Goal: Communication & Community: Connect with others

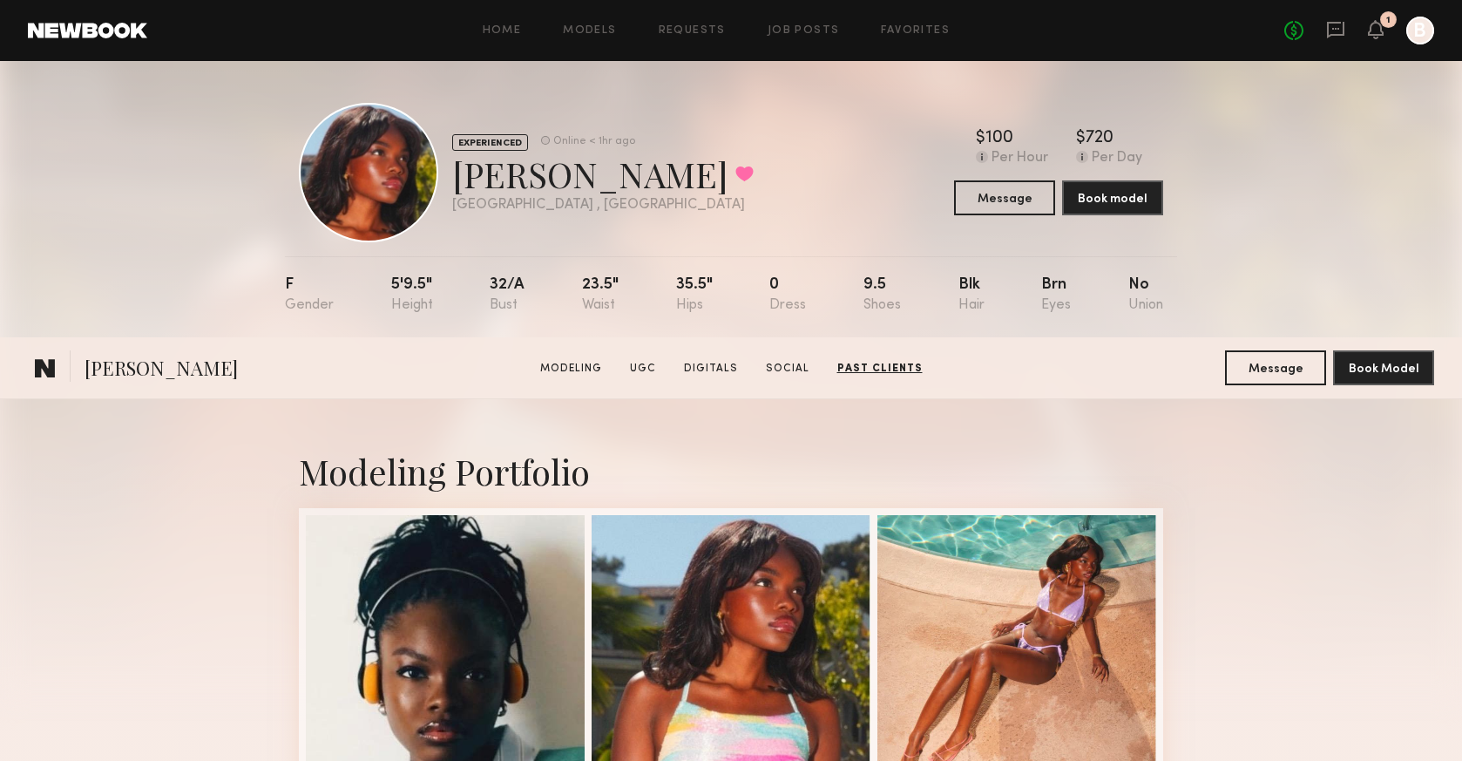
scroll to position [5758, 0]
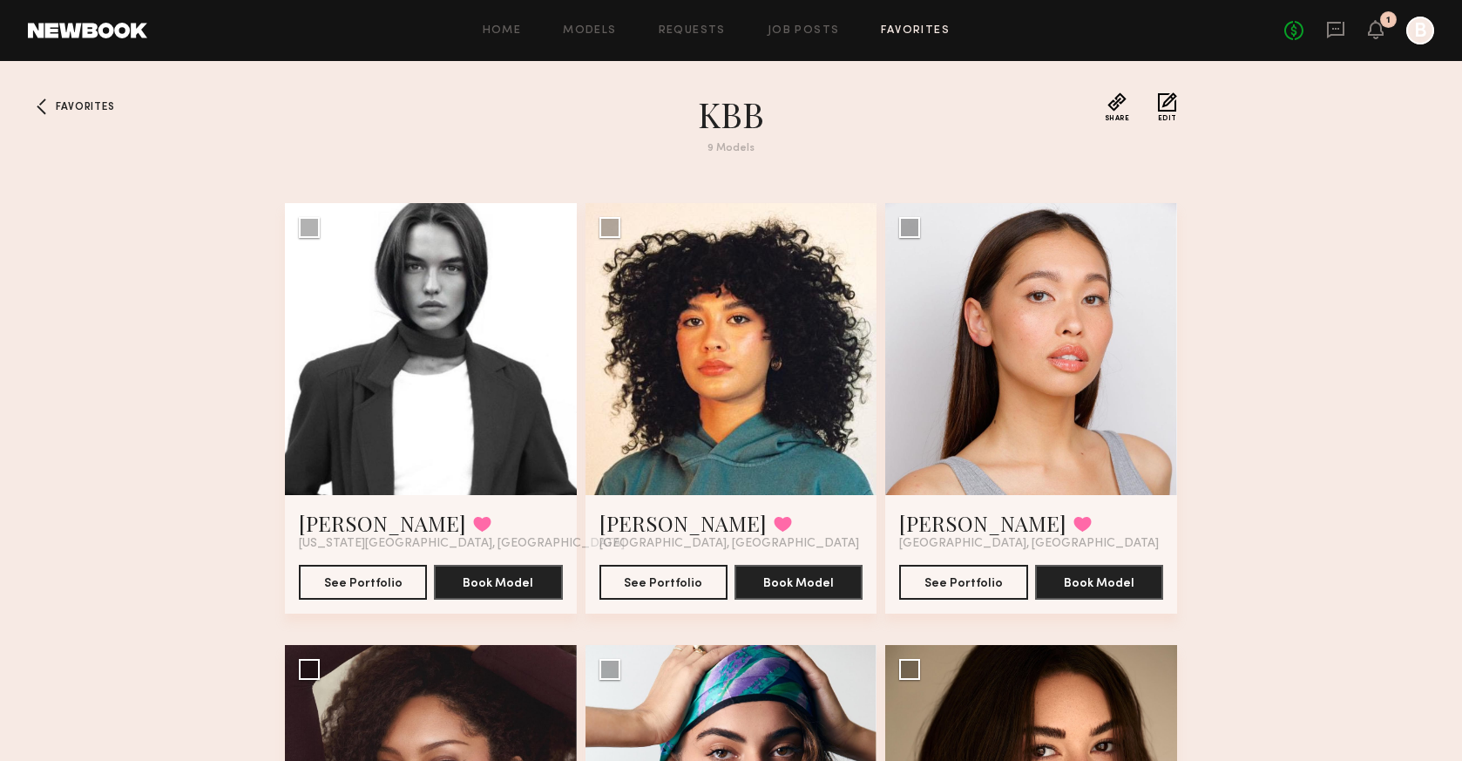
click at [1425, 41] on div at bounding box center [1420, 31] width 28 height 28
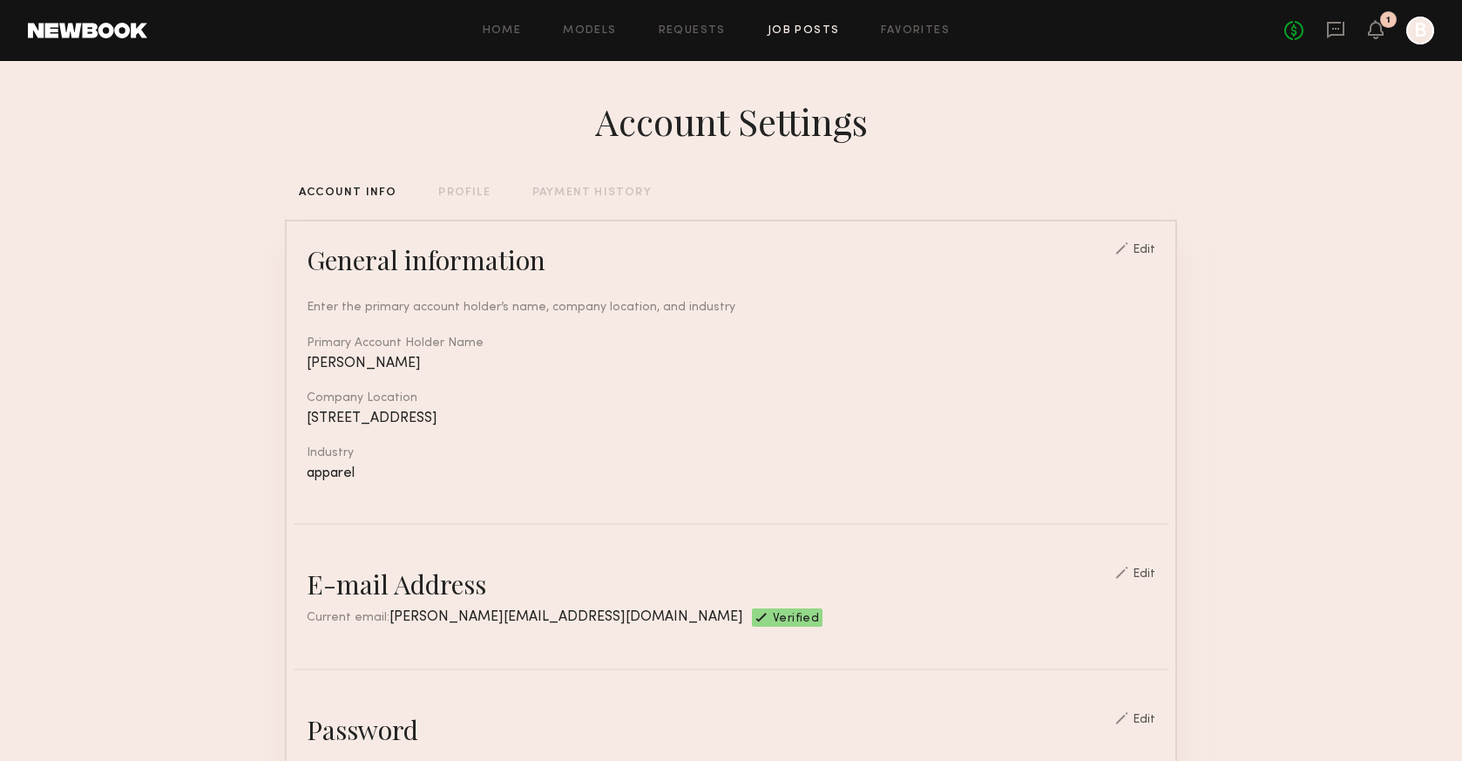
click at [775, 30] on link "Job Posts" at bounding box center [804, 30] width 72 height 11
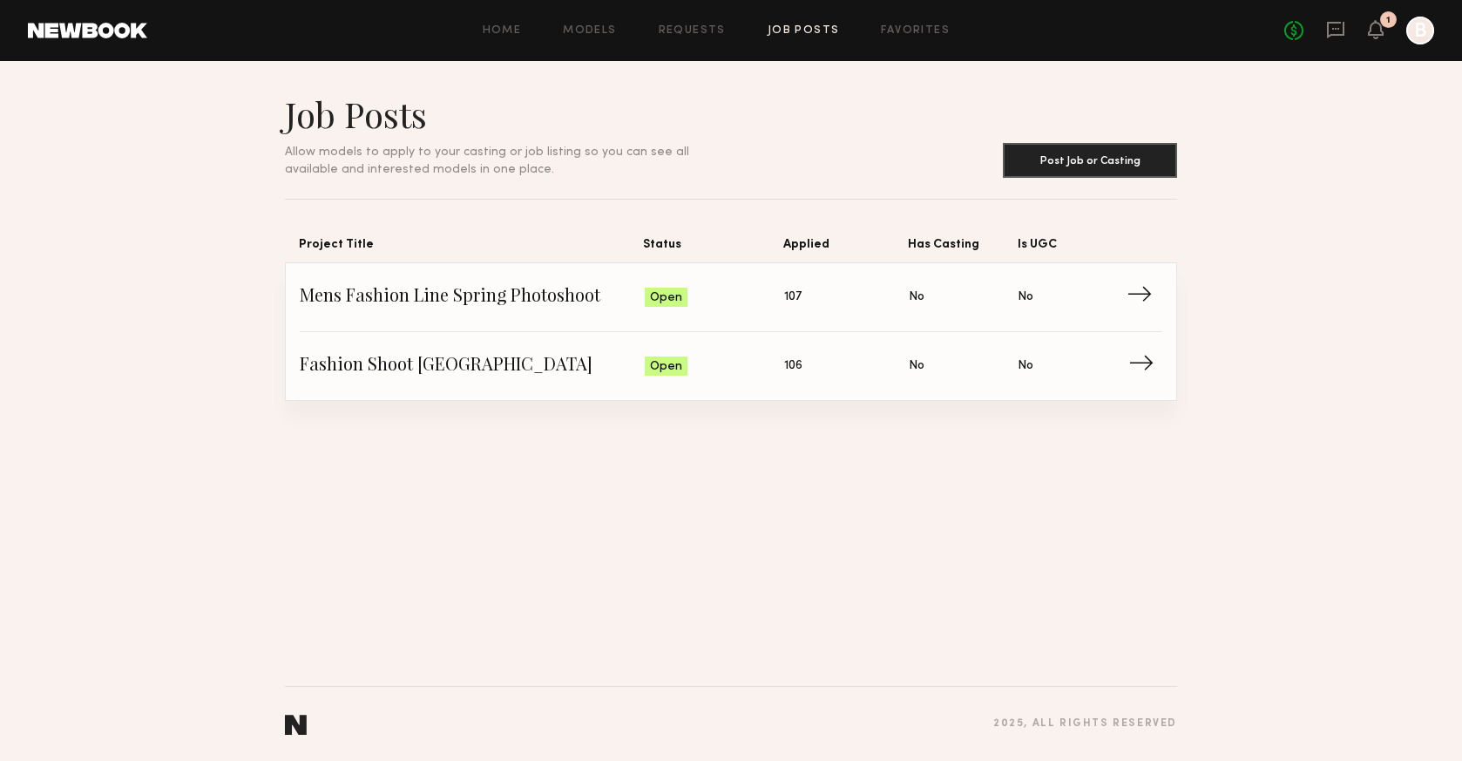
click at [423, 355] on span "Fashion Shoot Los Angeles" at bounding box center [472, 366] width 345 height 26
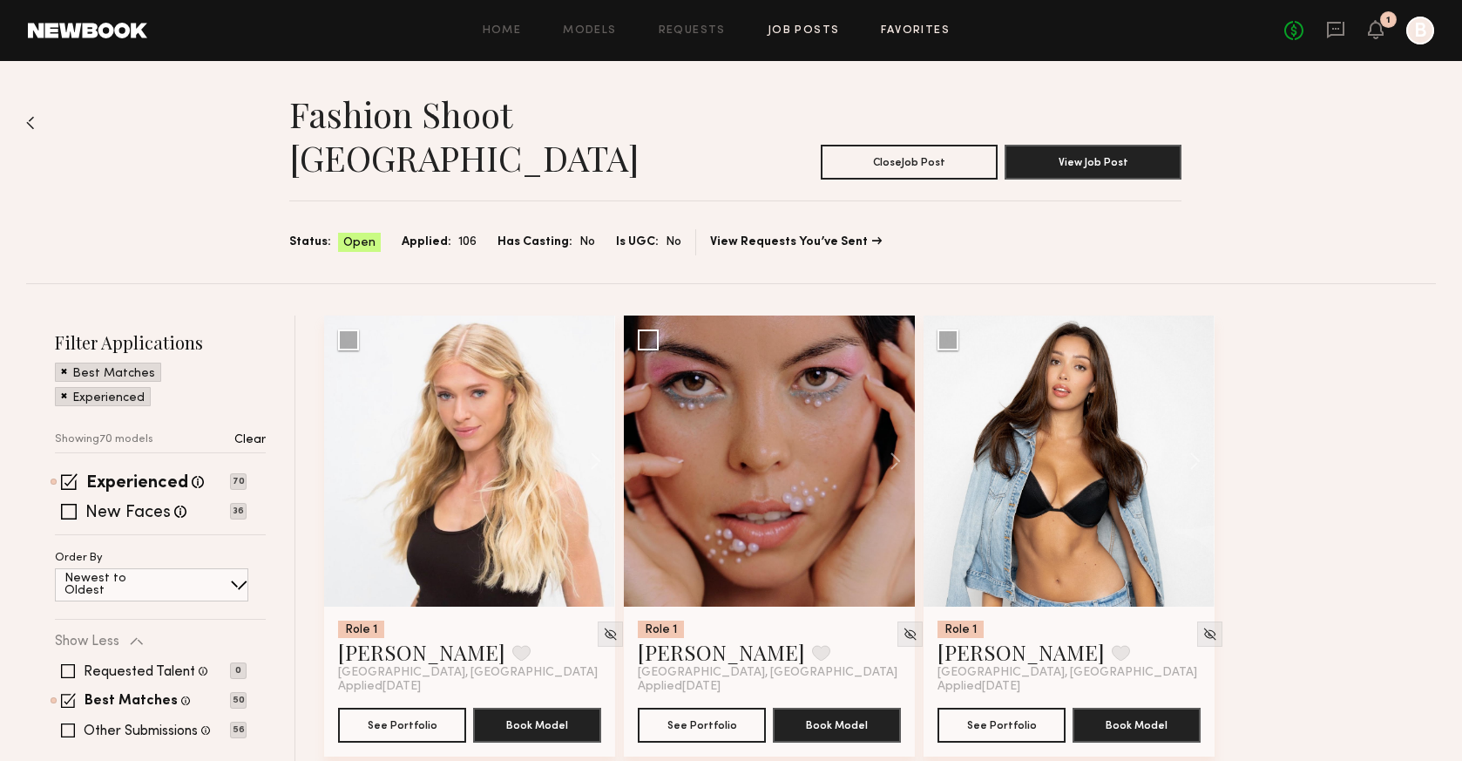
click at [917, 29] on link "Favorites" at bounding box center [915, 30] width 69 height 11
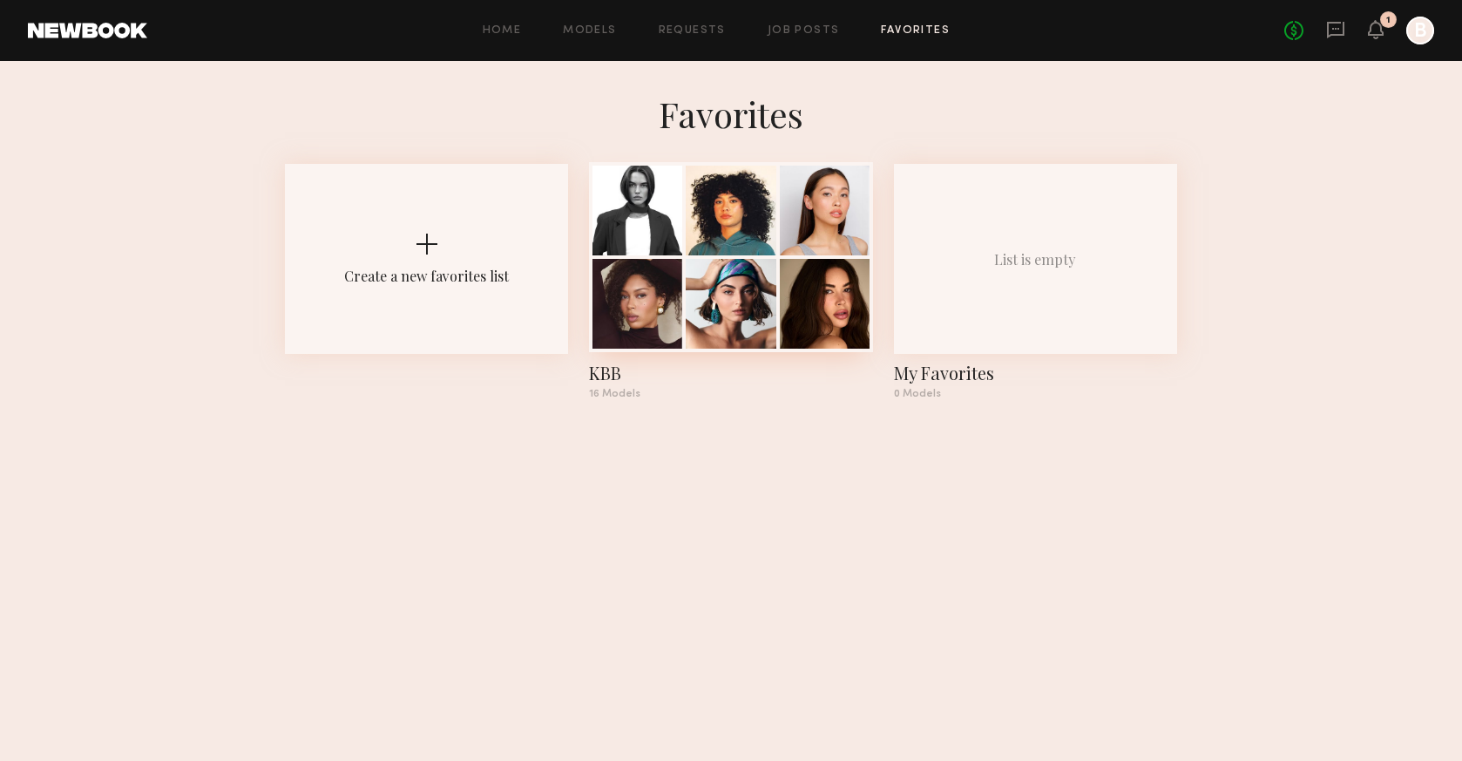
click at [764, 261] on div at bounding box center [731, 304] width 90 height 90
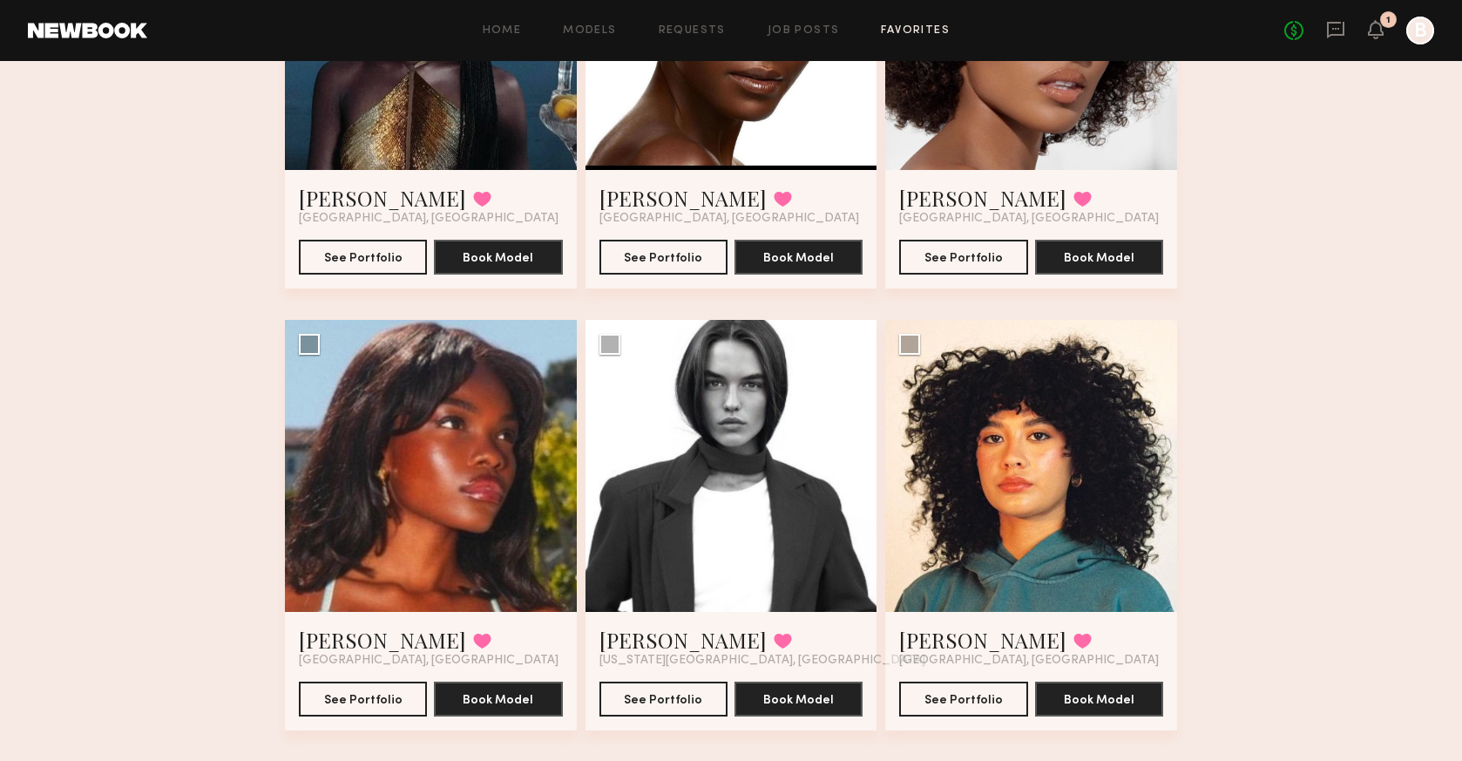
scroll to position [767, 0]
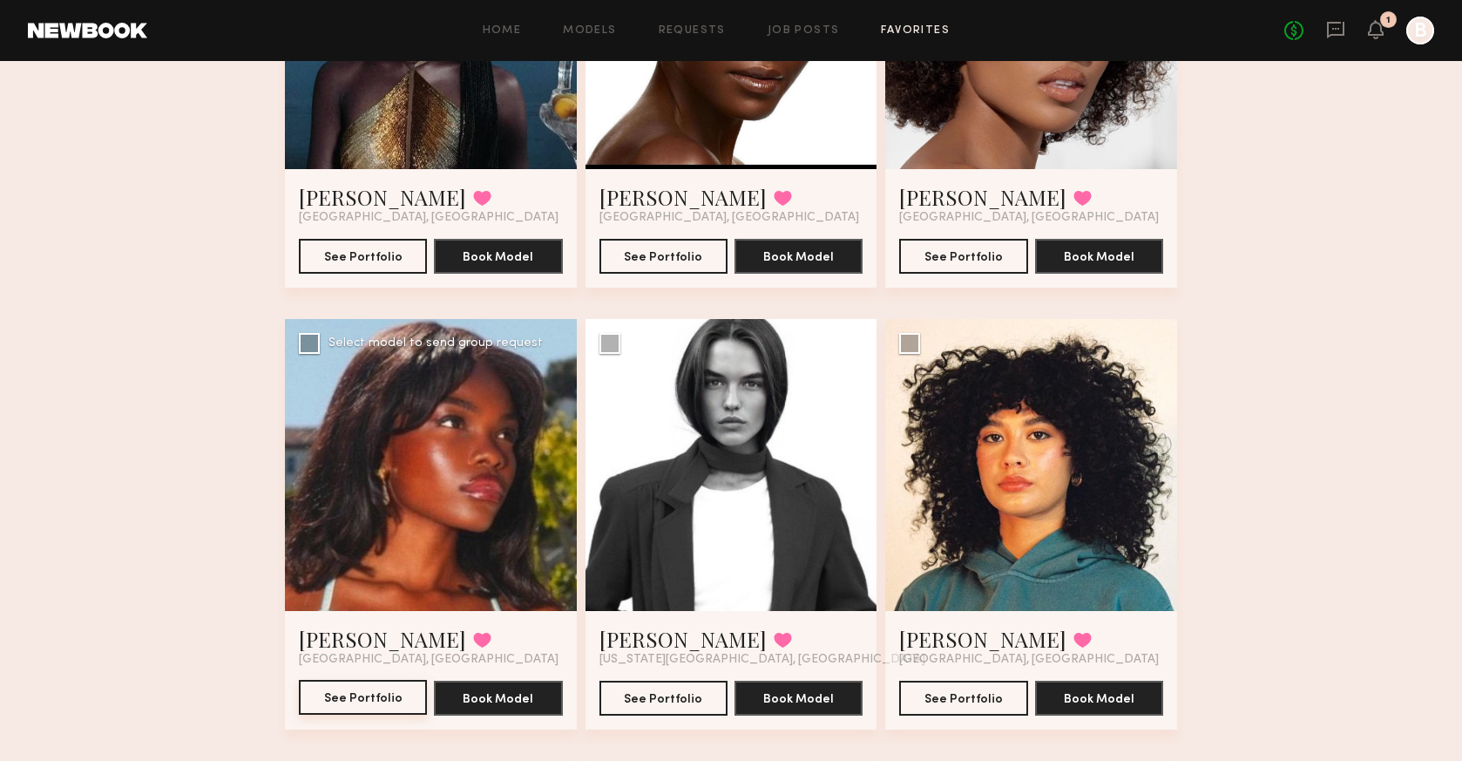
click at [380, 690] on button "See Portfolio" at bounding box center [363, 697] width 128 height 35
click at [459, 523] on div at bounding box center [431, 465] width 292 height 292
click at [469, 495] on div at bounding box center [431, 465] width 292 height 292
click at [376, 690] on button "See Portfolio" at bounding box center [363, 697] width 128 height 35
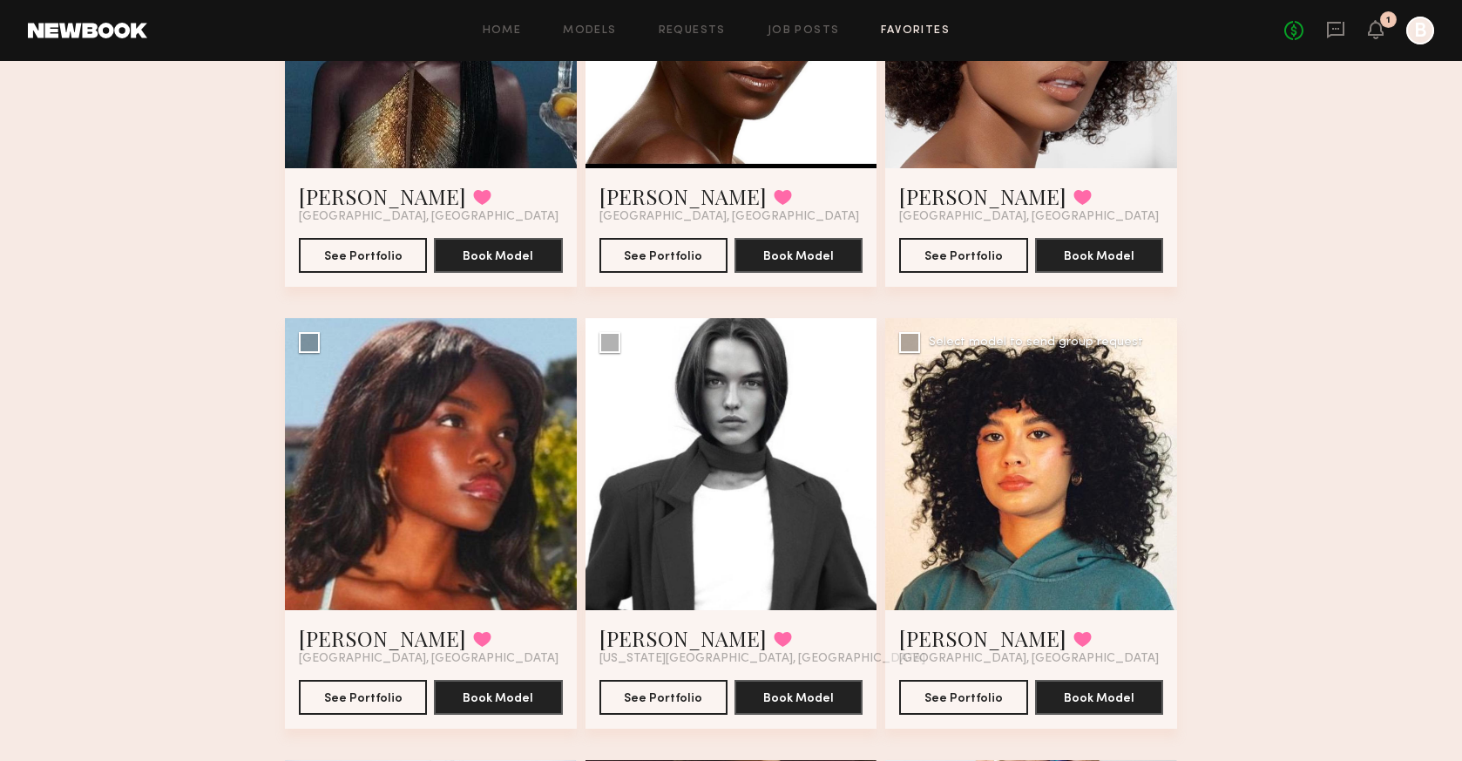
click at [1066, 518] on div at bounding box center [1031, 464] width 292 height 292
click at [985, 685] on button "See Portfolio" at bounding box center [963, 696] width 128 height 35
click at [658, 694] on button "See Portfolio" at bounding box center [663, 696] width 128 height 35
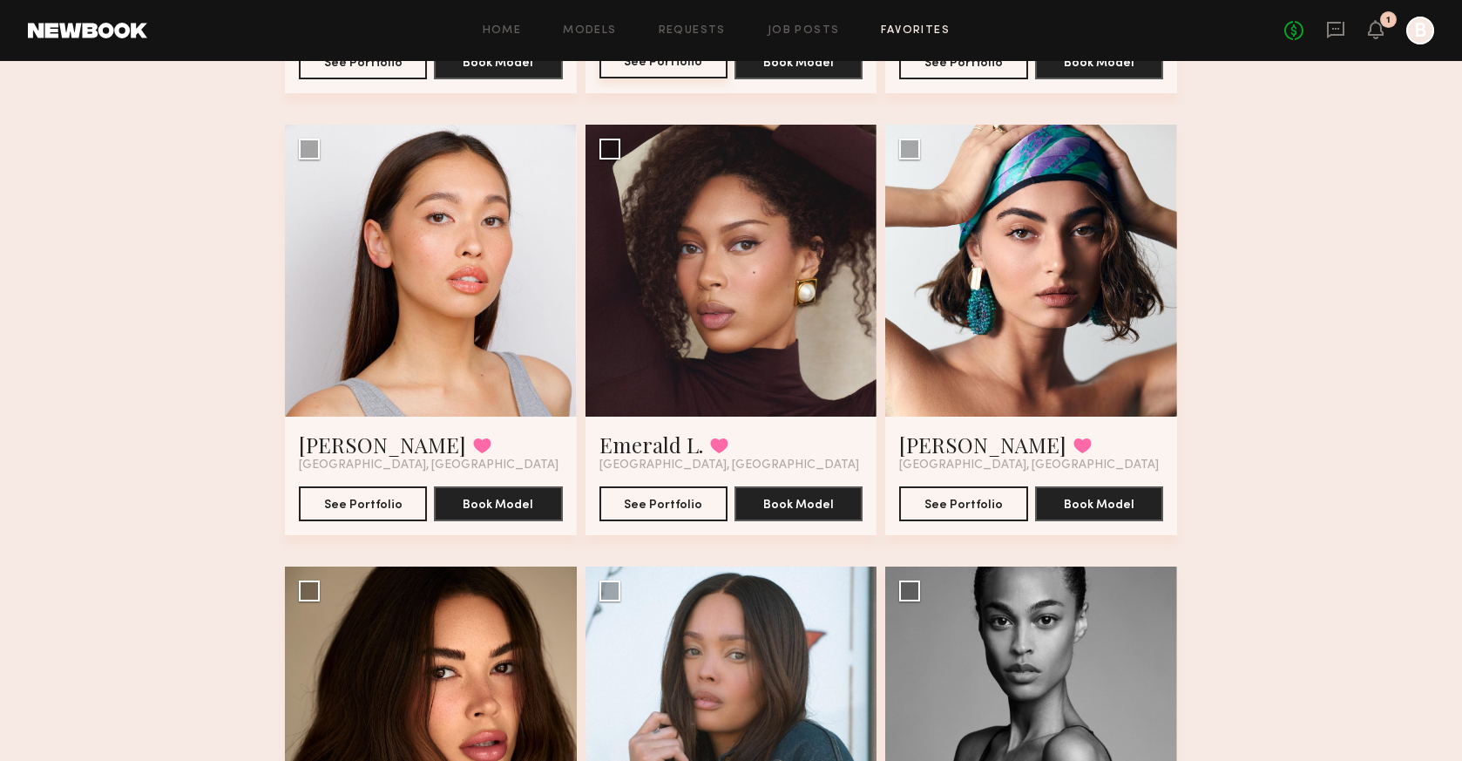
scroll to position [1405, 0]
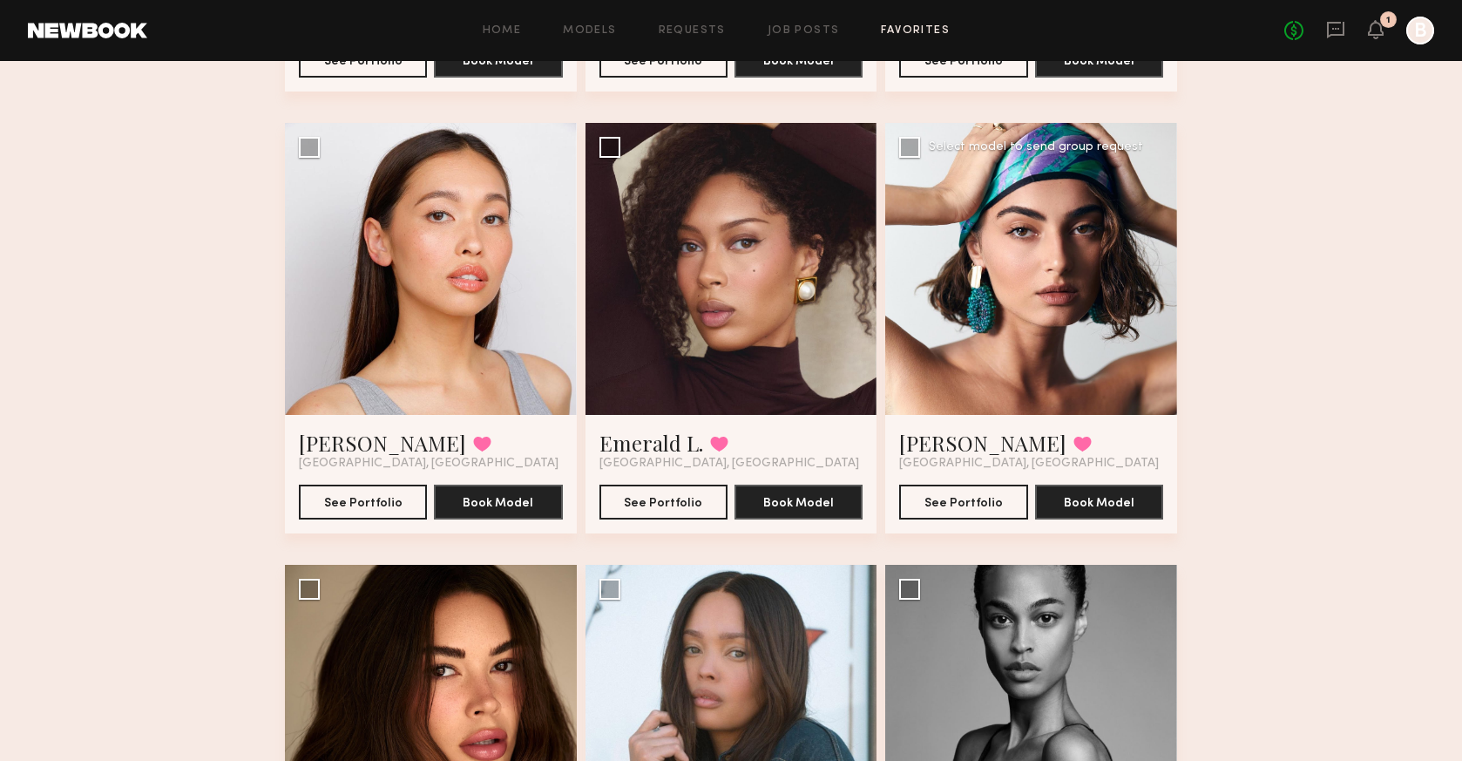
click at [1088, 379] on div at bounding box center [1031, 269] width 292 height 292
click at [1001, 498] on button "See Portfolio" at bounding box center [963, 501] width 128 height 35
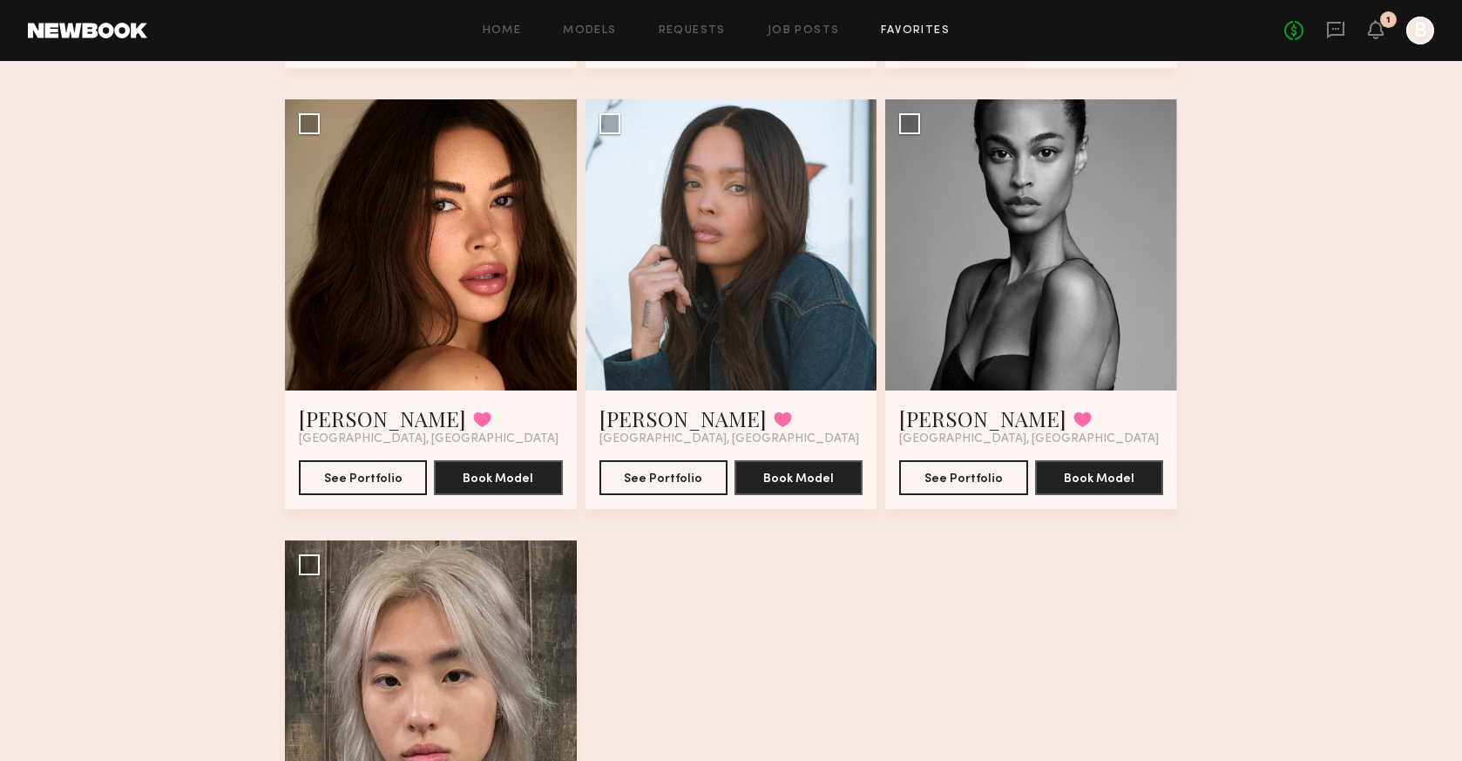
scroll to position [1851, 0]
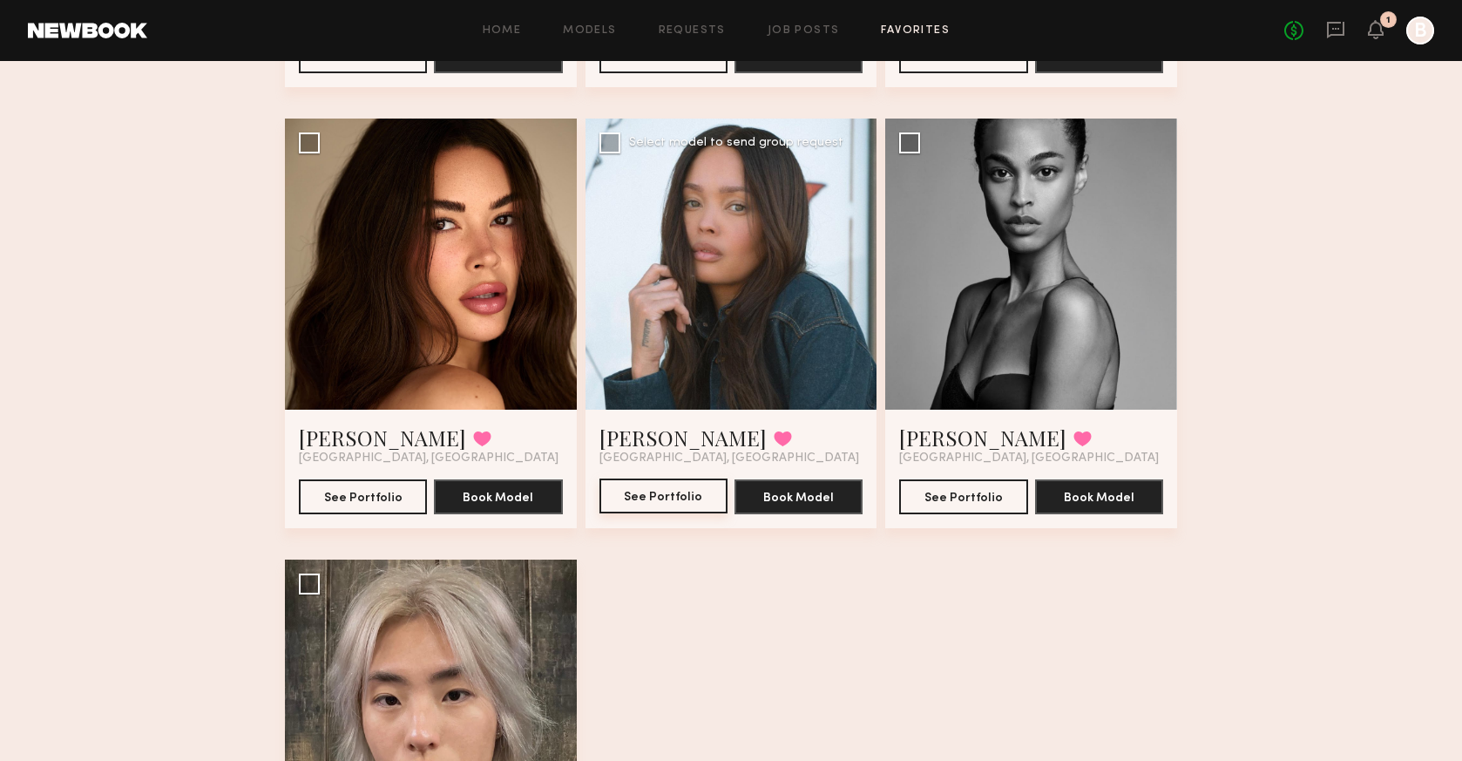
click at [688, 494] on button "See Portfolio" at bounding box center [663, 495] width 128 height 35
click at [934, 498] on button "See Portfolio" at bounding box center [963, 495] width 128 height 35
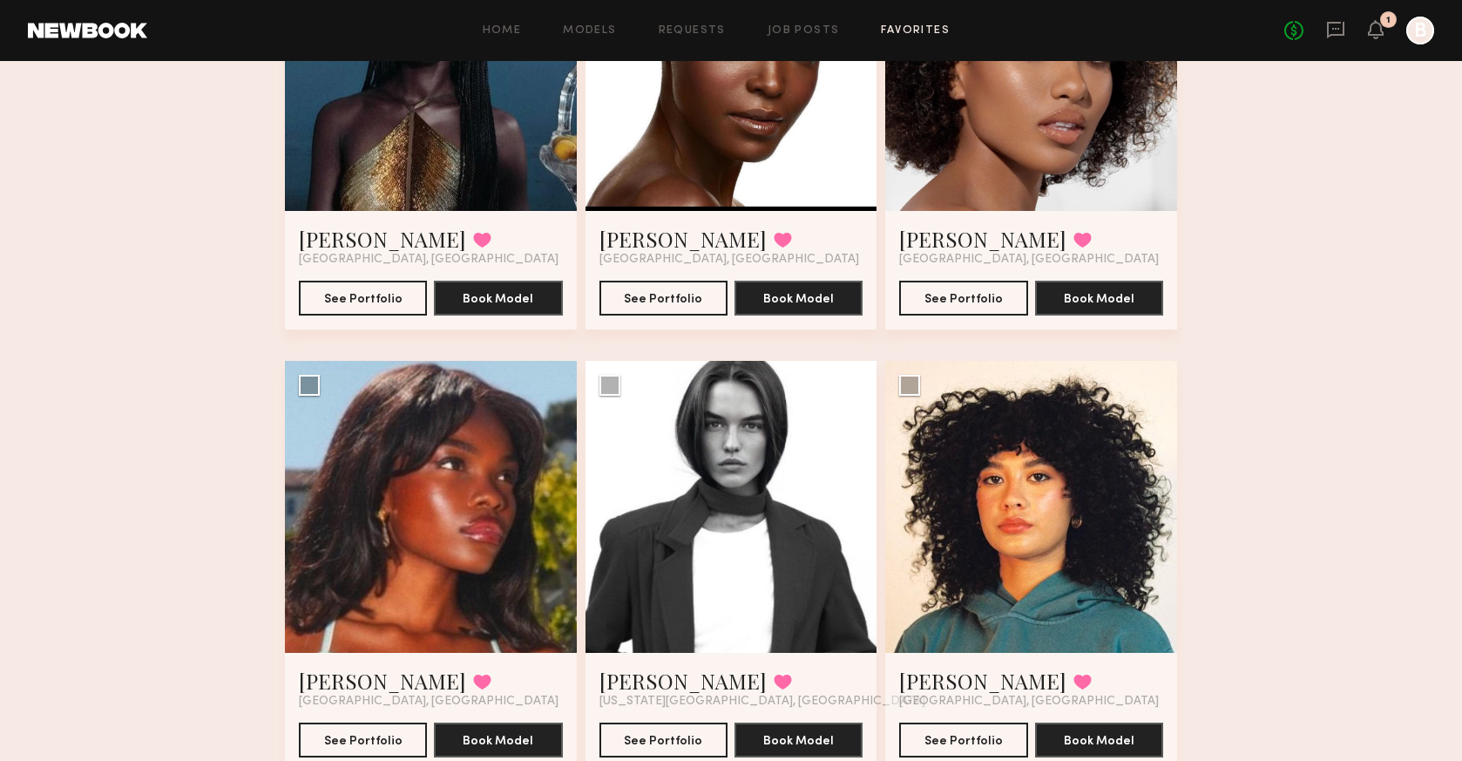
scroll to position [726, 0]
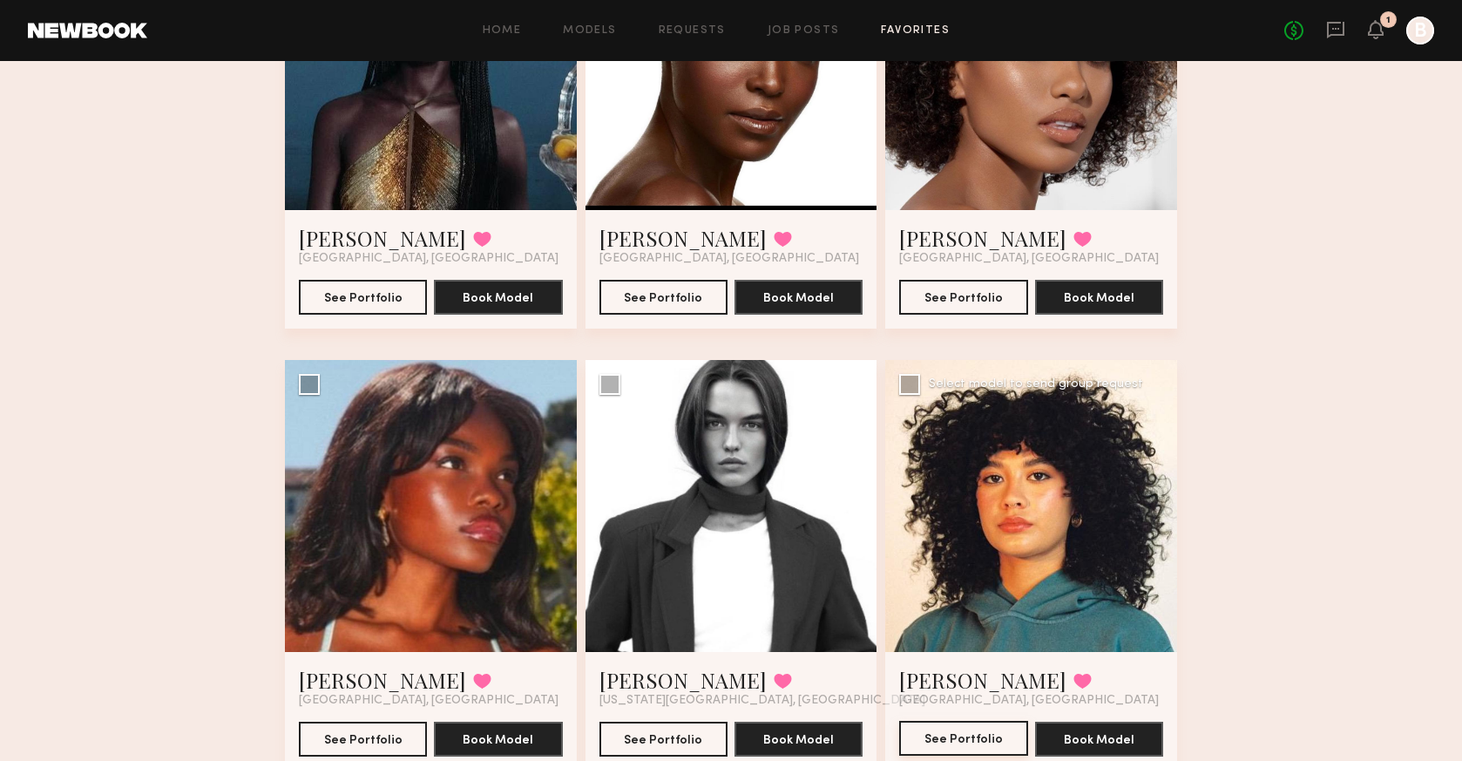
click at [996, 730] on button "See Portfolio" at bounding box center [963, 738] width 128 height 35
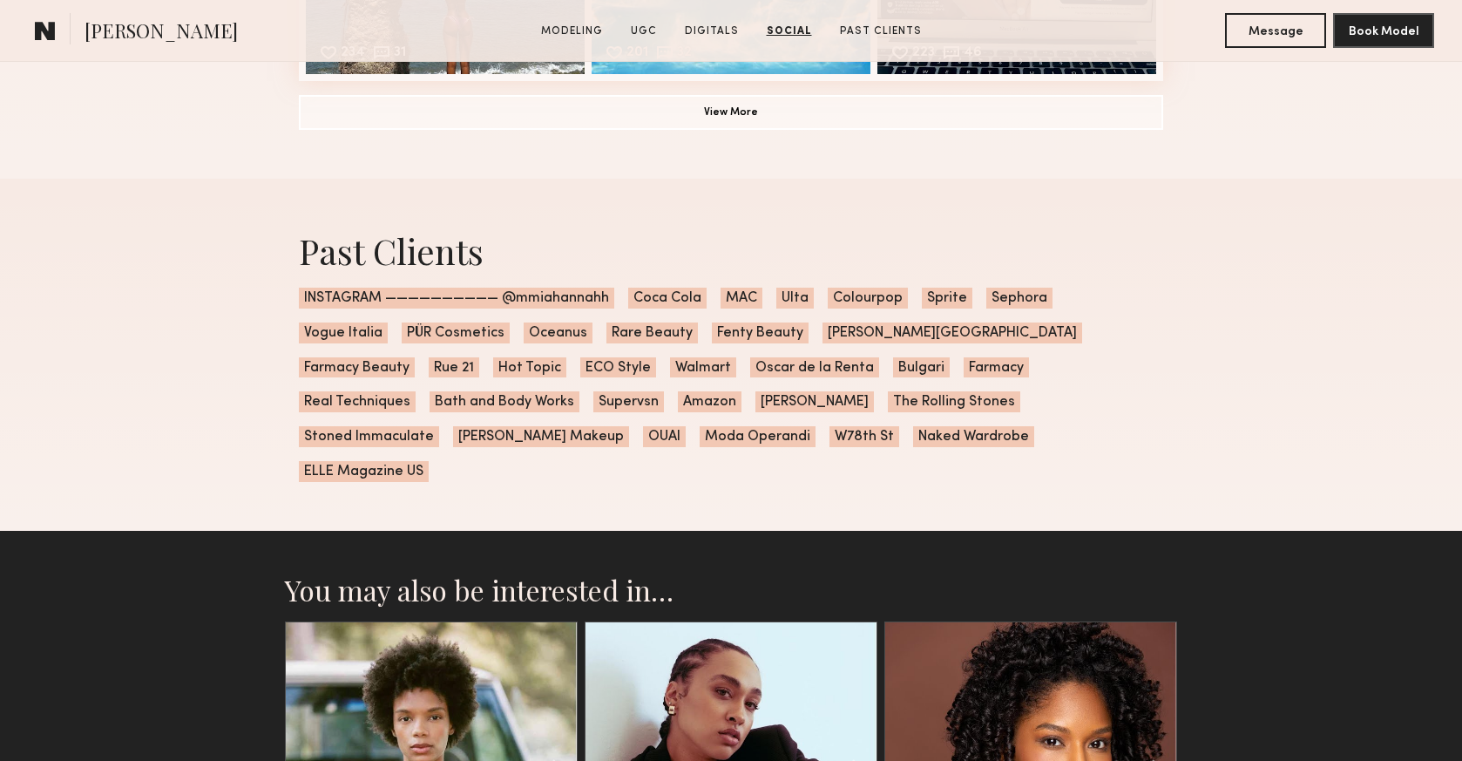
scroll to position [5685, 0]
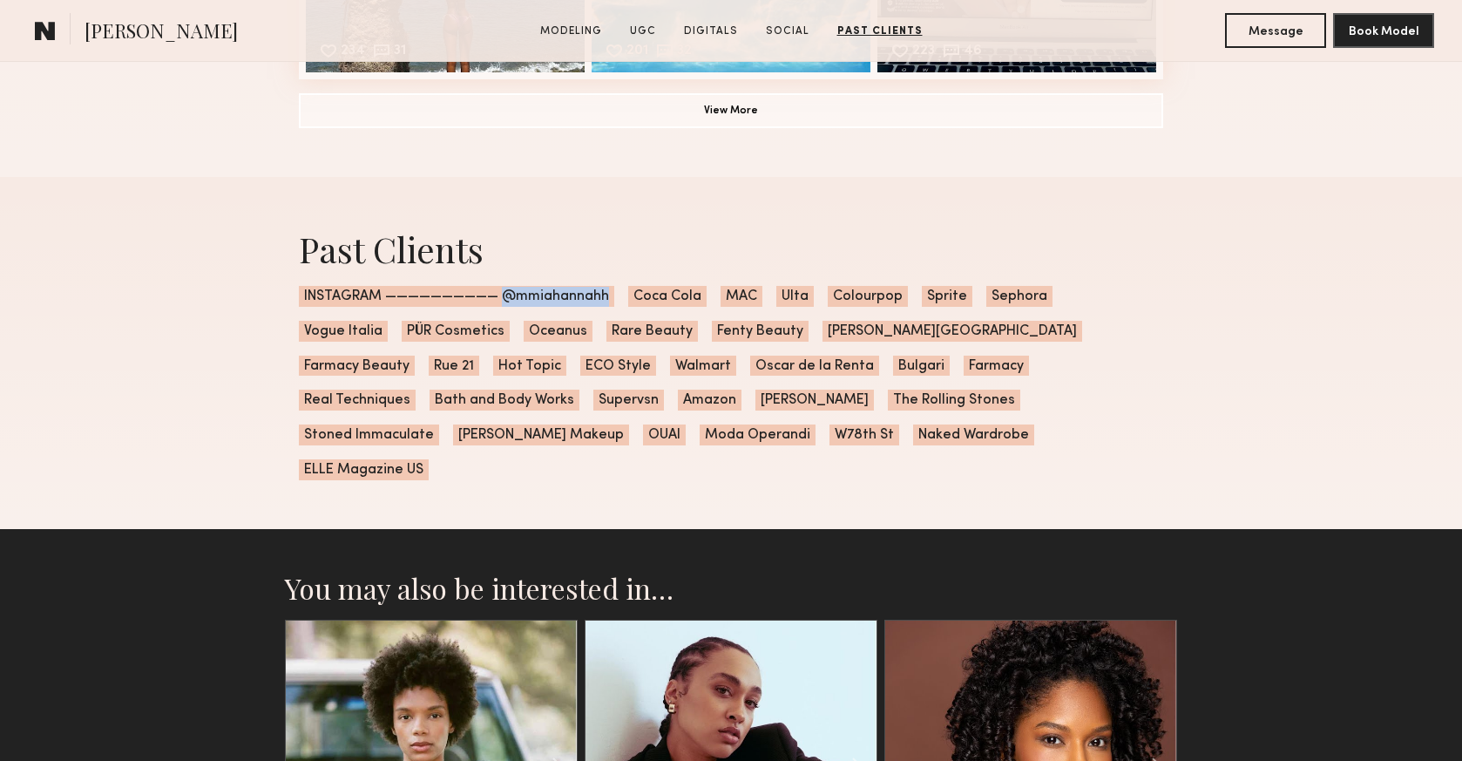
drag, startPoint x: 606, startPoint y: 294, endPoint x: 504, endPoint y: 297, distance: 102.9
click at [504, 297] on span "INSTAGRAM —————————— @mmiahannahh" at bounding box center [456, 296] width 315 height 21
copy span "@mmiahannahh"
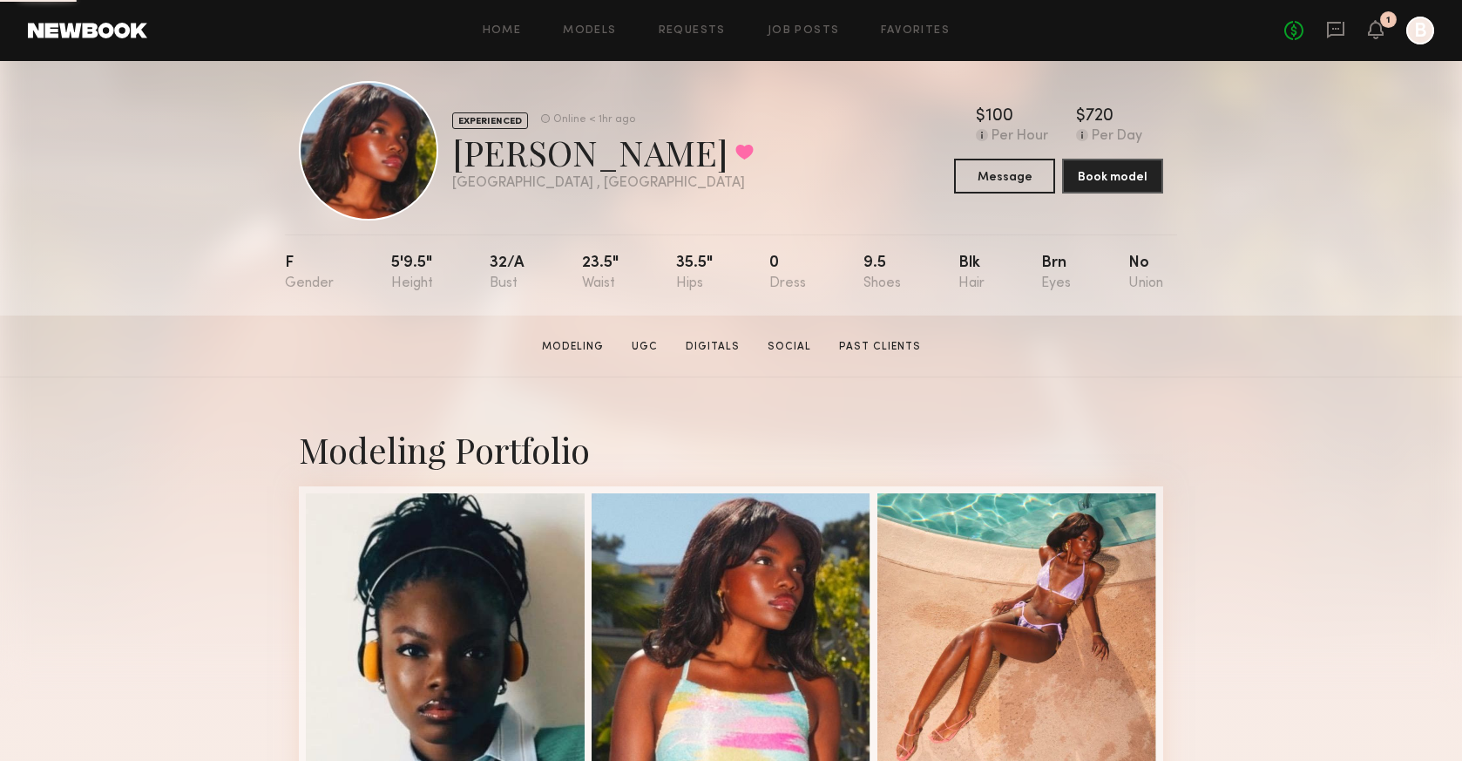
scroll to position [24, 0]
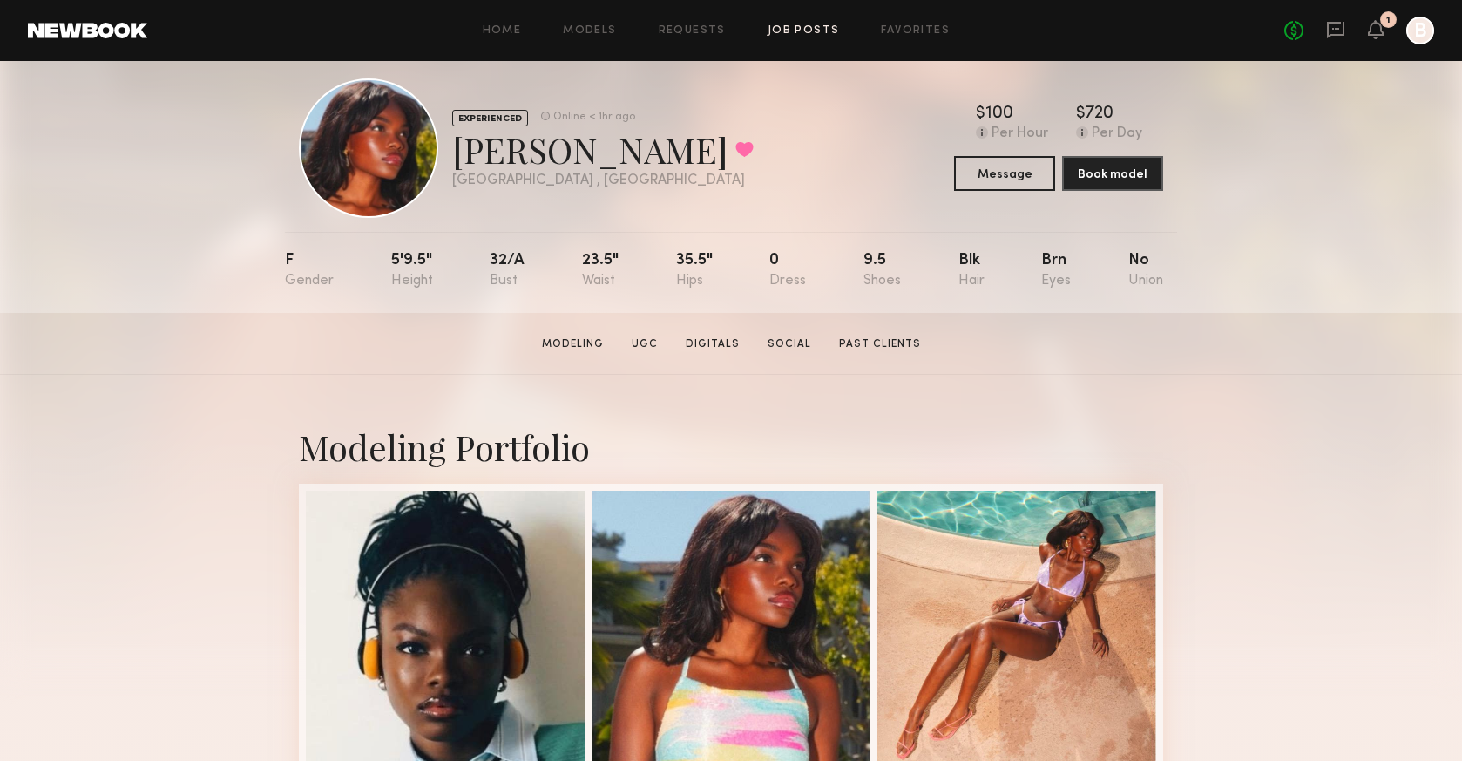
click at [799, 32] on link "Job Posts" at bounding box center [804, 30] width 72 height 11
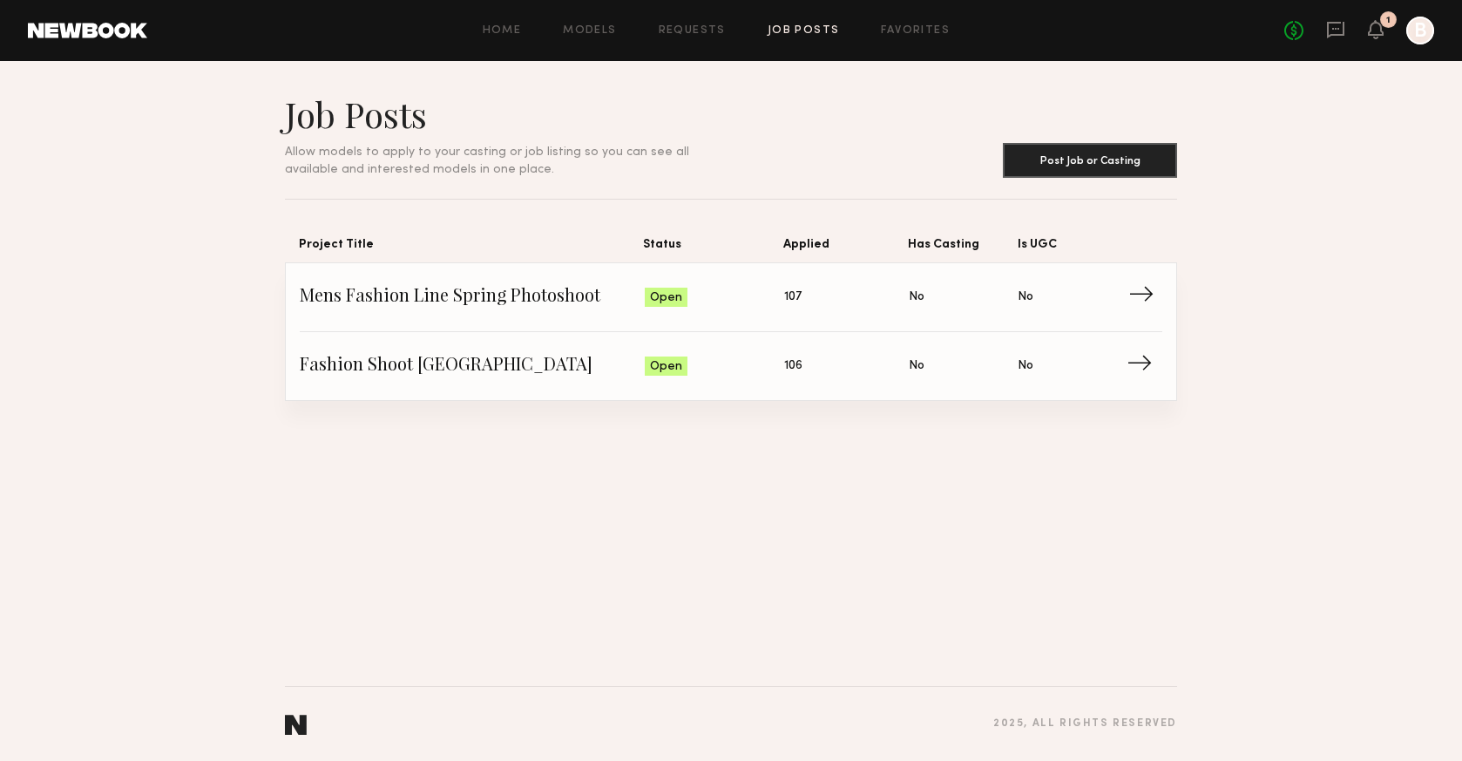
click at [455, 298] on span "Mens Fashion Line Spring Photoshoot" at bounding box center [472, 297] width 345 height 26
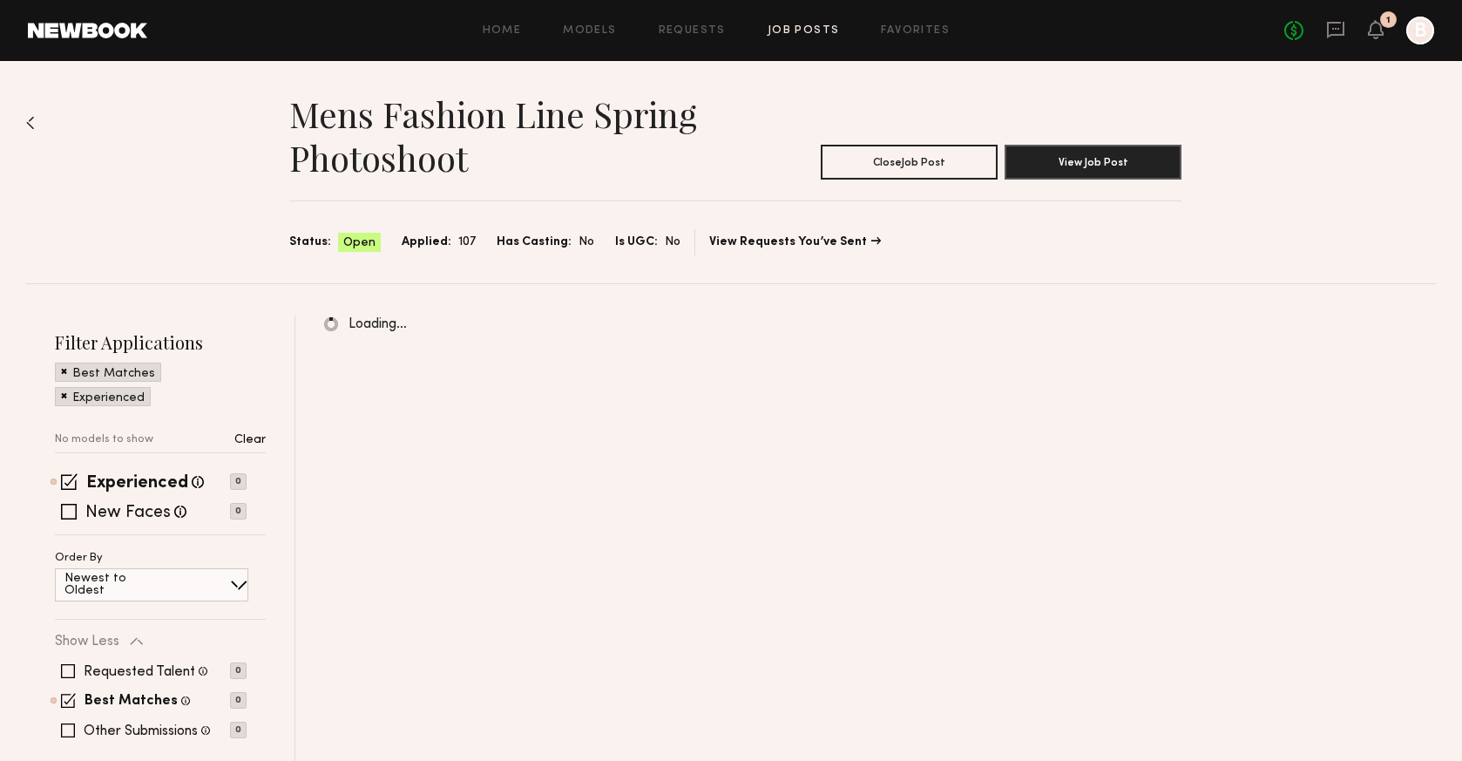
click at [817, 35] on link "Job Posts" at bounding box center [804, 30] width 72 height 11
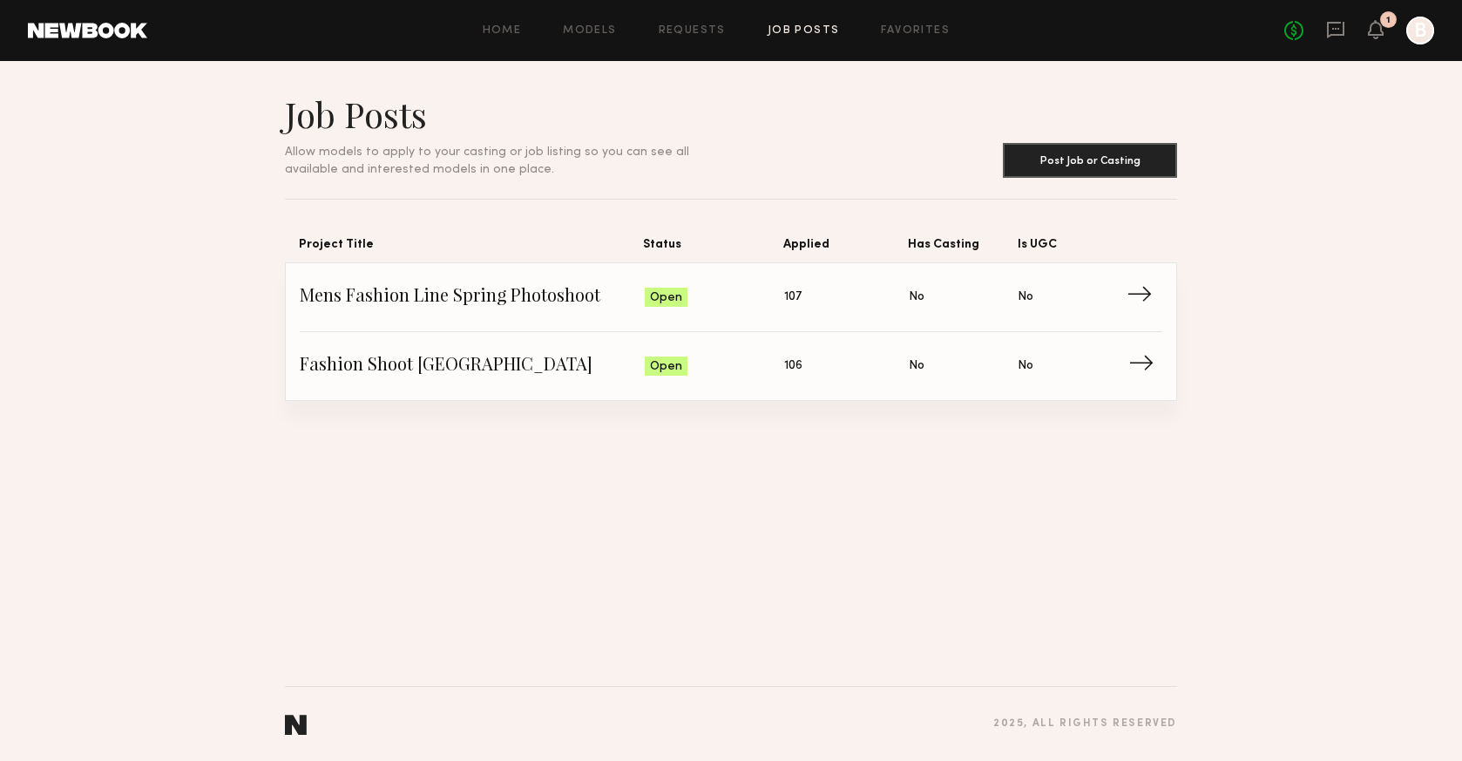
click at [442, 381] on link "Fashion Shoot Los Angeles Status: Open Applied: 106 Has Casting: No Is UGC: No →" at bounding box center [731, 366] width 863 height 68
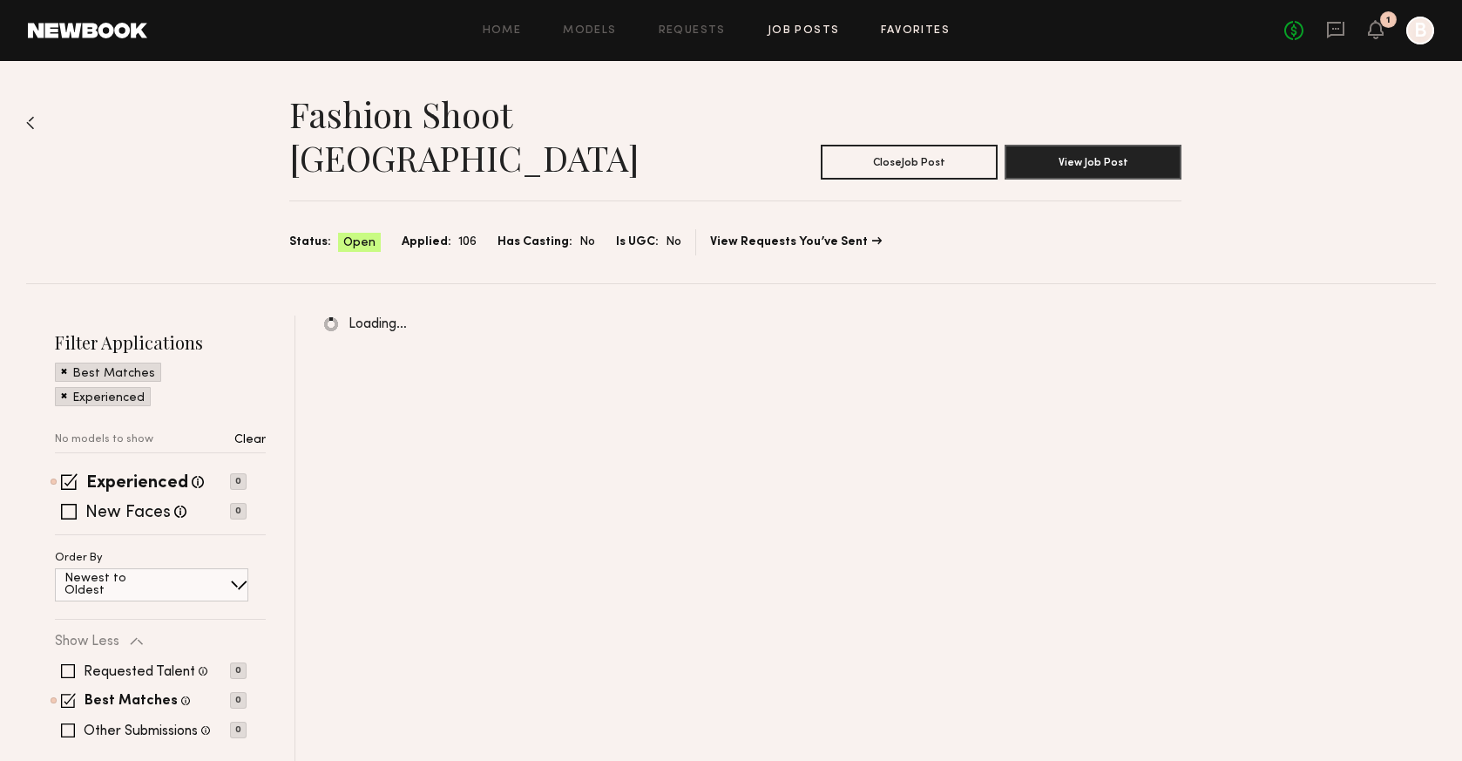
click at [921, 30] on link "Favorites" at bounding box center [915, 30] width 69 height 11
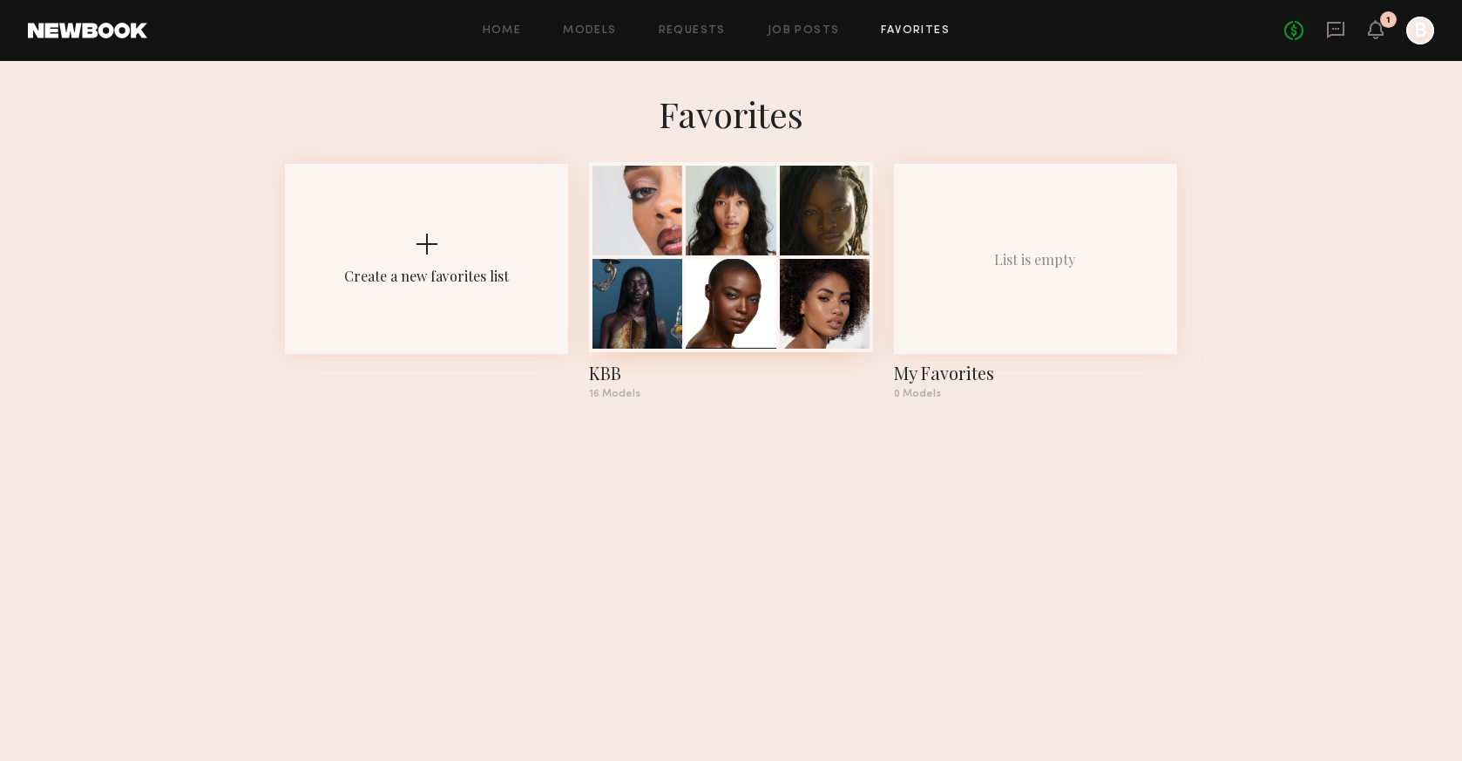
click at [714, 308] on div at bounding box center [731, 304] width 90 height 90
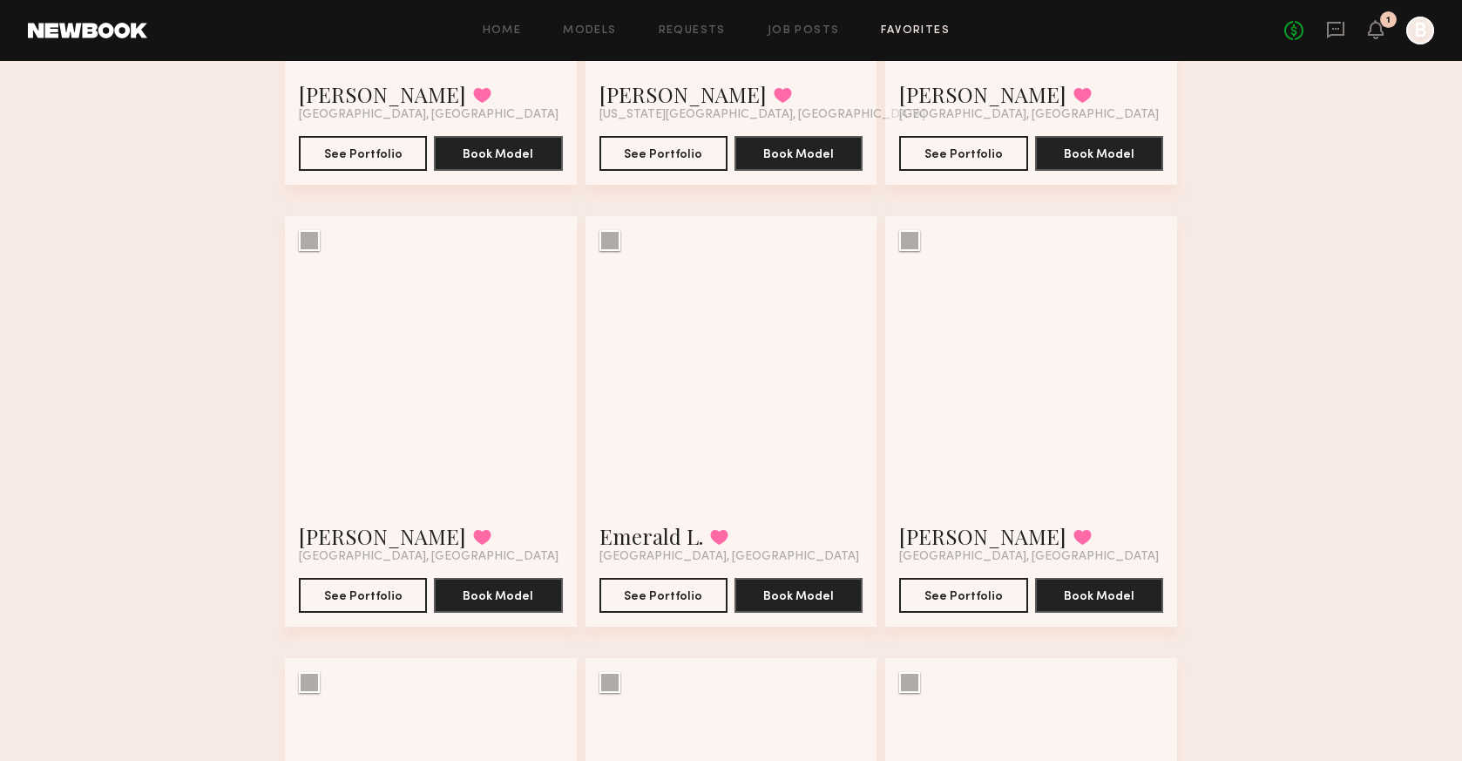
scroll to position [1312, 0]
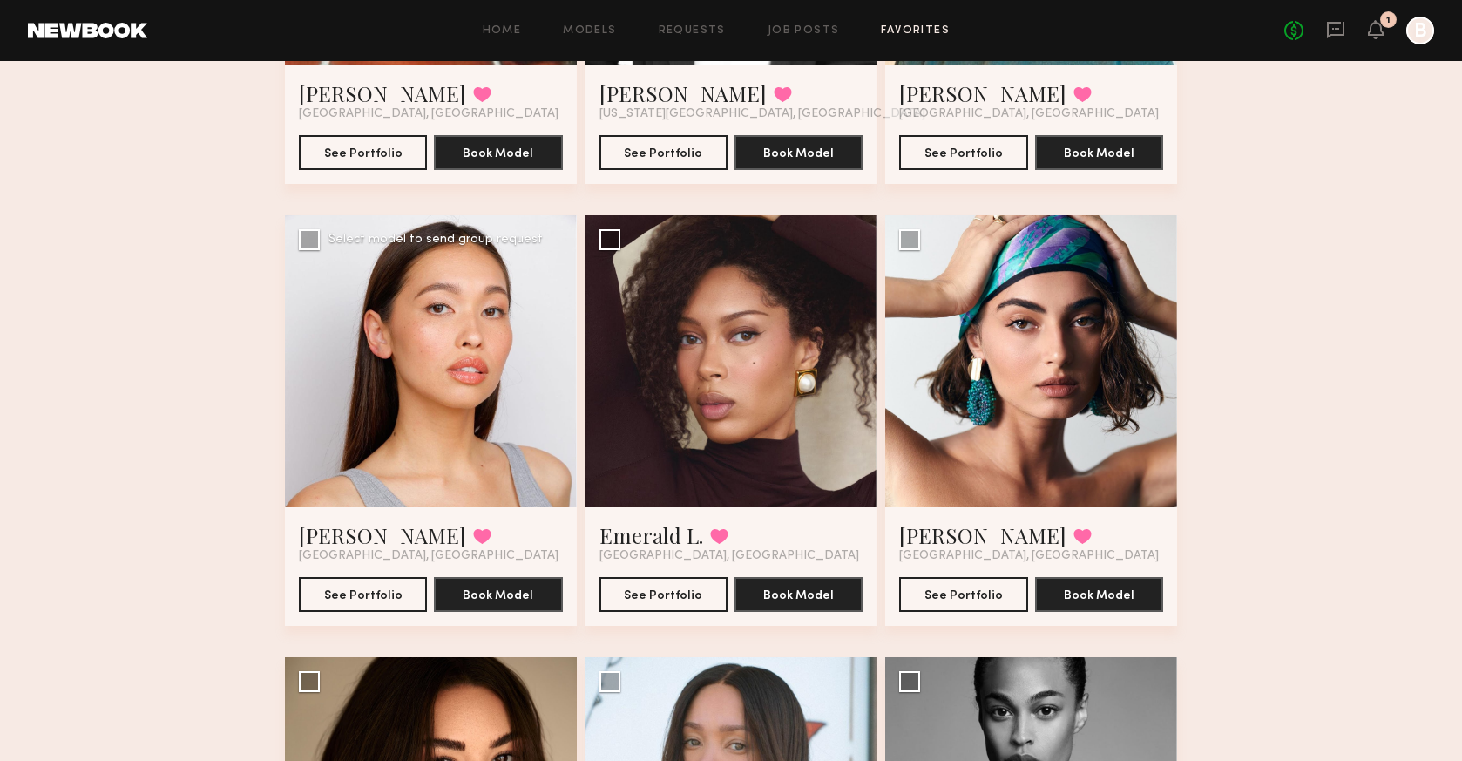
click at [469, 396] on div at bounding box center [431, 361] width 292 height 292
click at [362, 596] on button "See Portfolio" at bounding box center [363, 593] width 128 height 35
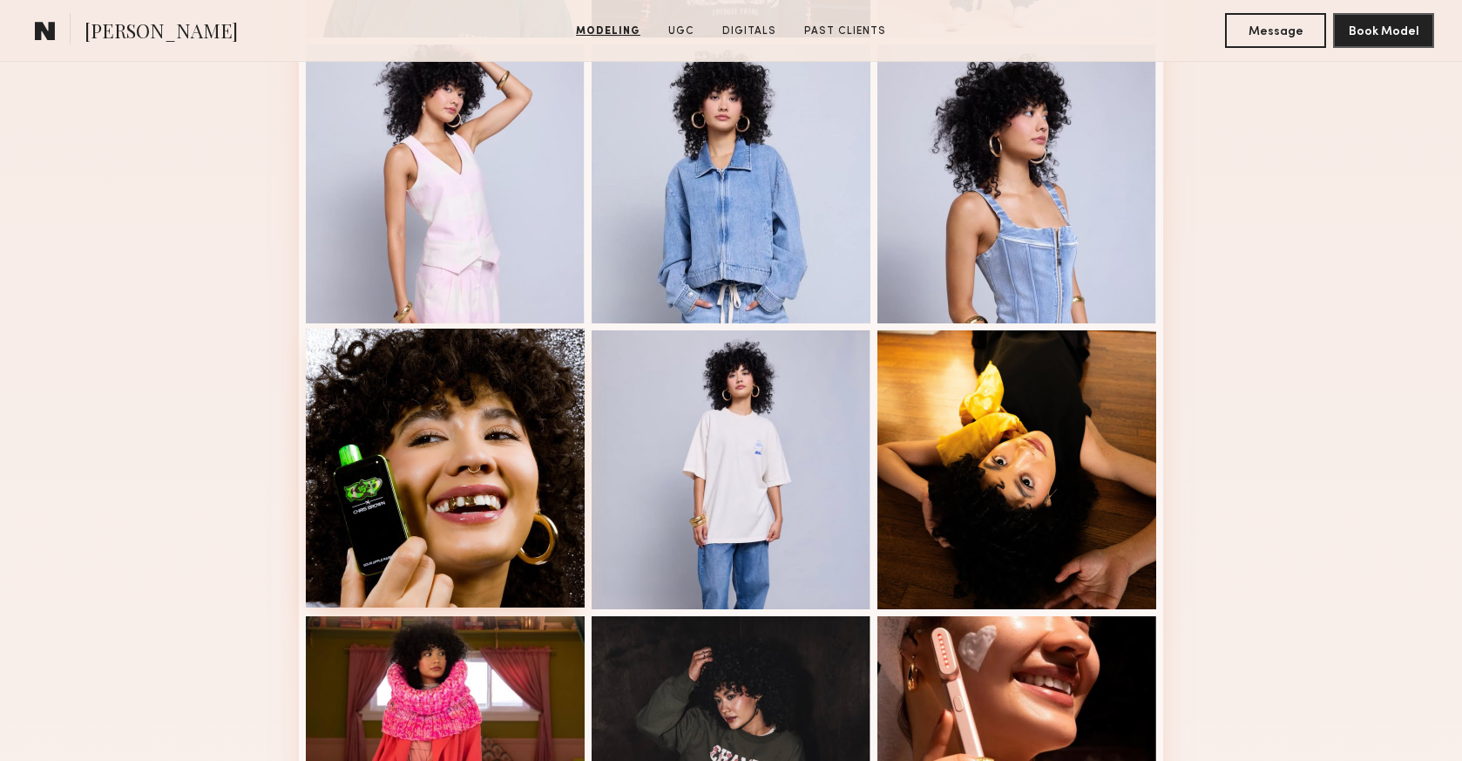
scroll to position [758, 0]
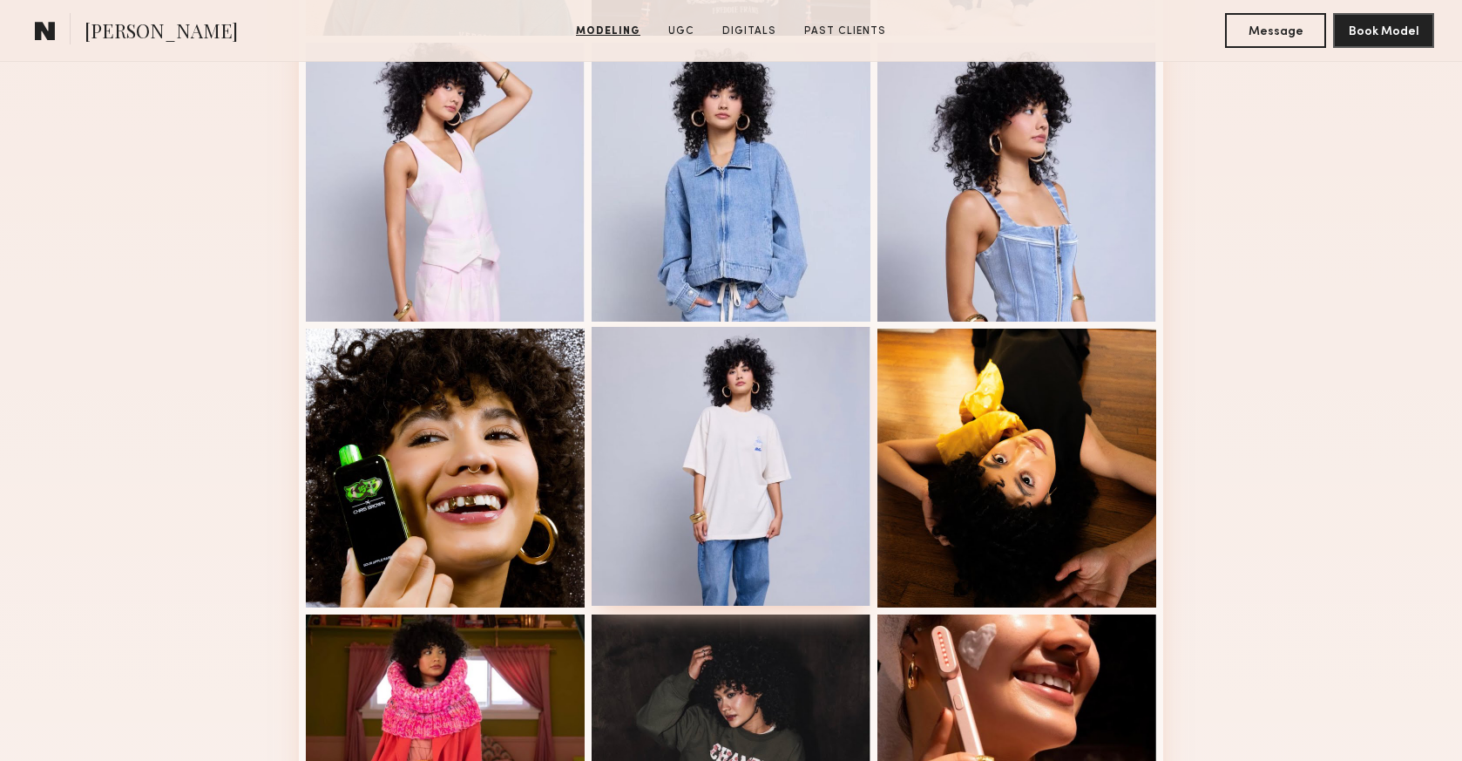
click at [714, 472] on div at bounding box center [731, 466] width 279 height 279
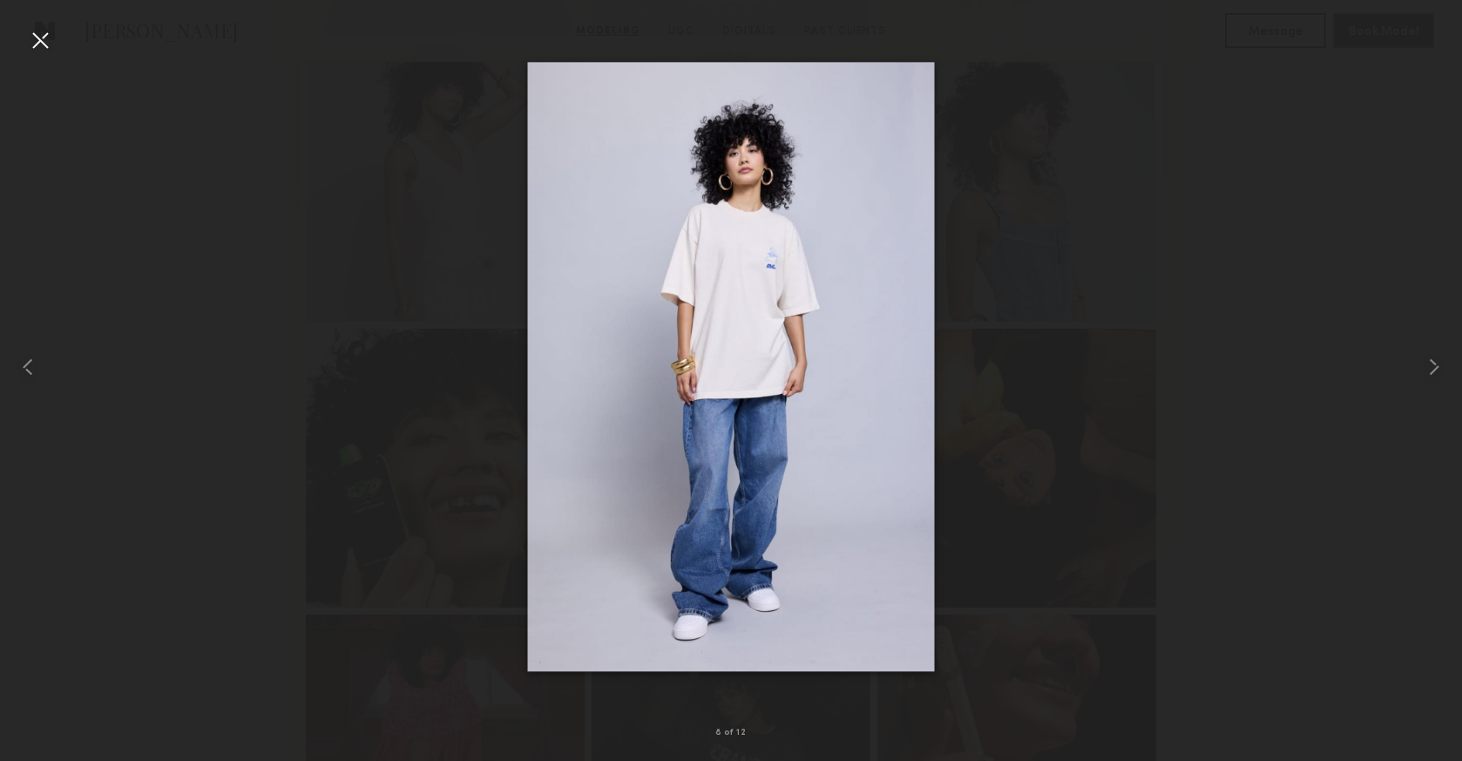
click at [192, 105] on div at bounding box center [731, 366] width 1462 height 677
click at [35, 40] on div at bounding box center [40, 40] width 28 height 28
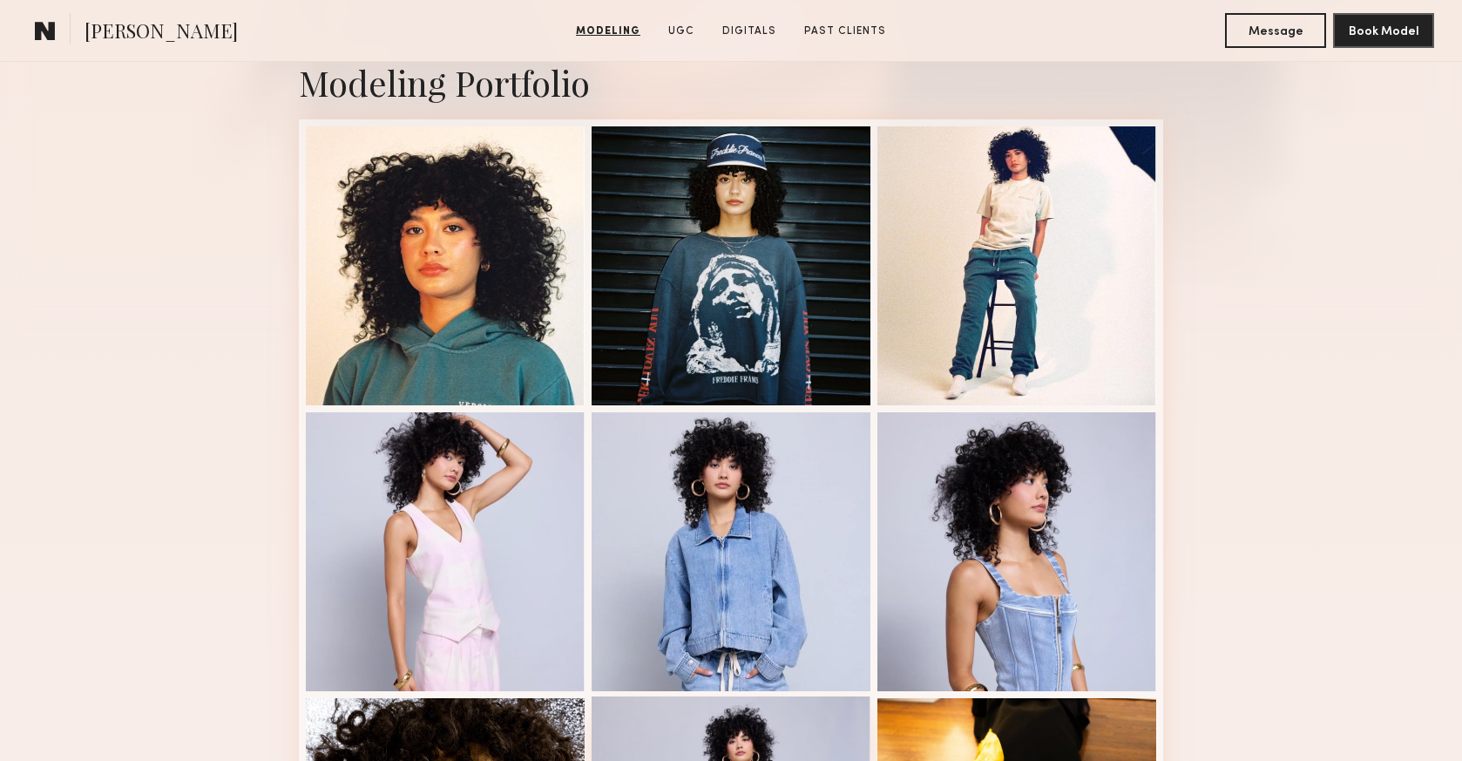
scroll to position [382, 0]
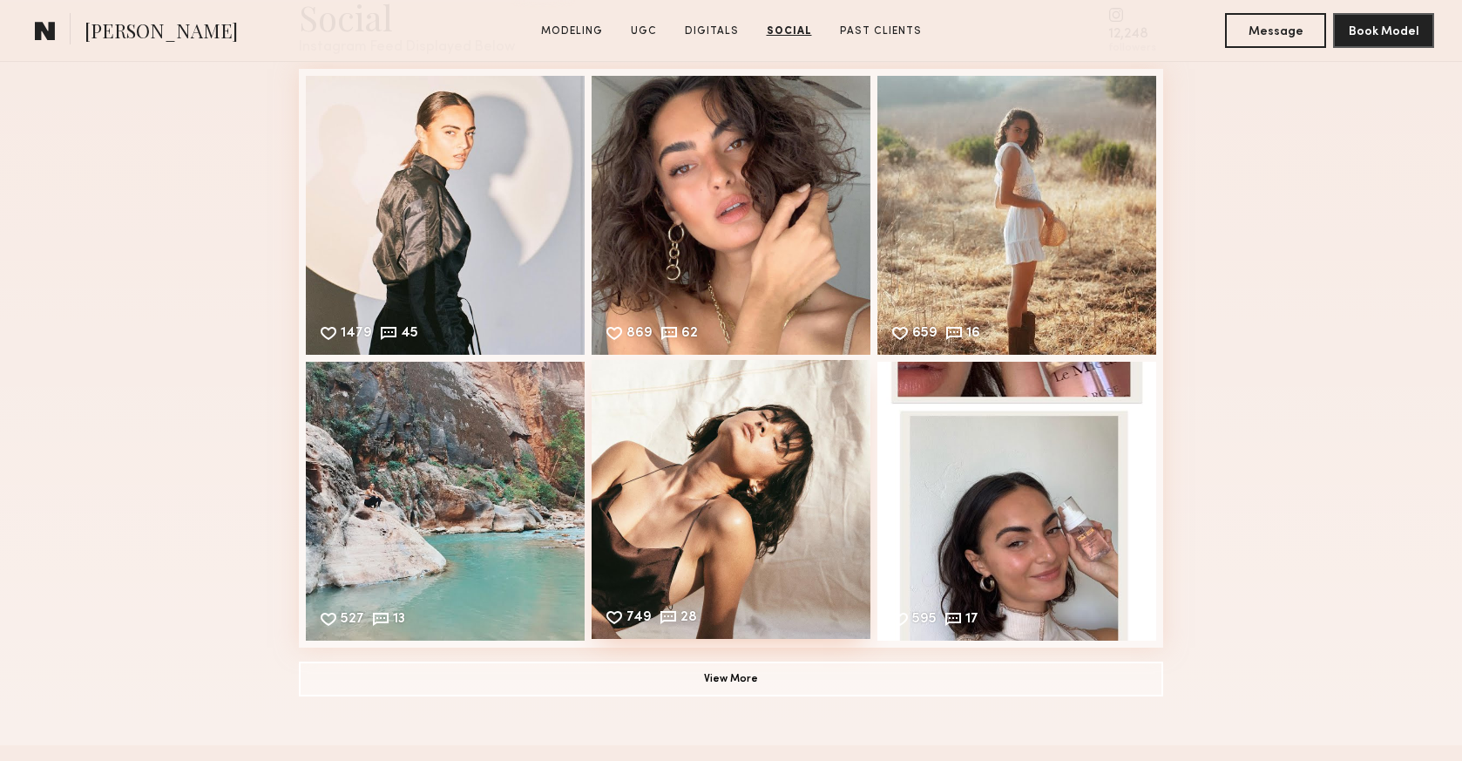
scroll to position [4560, 0]
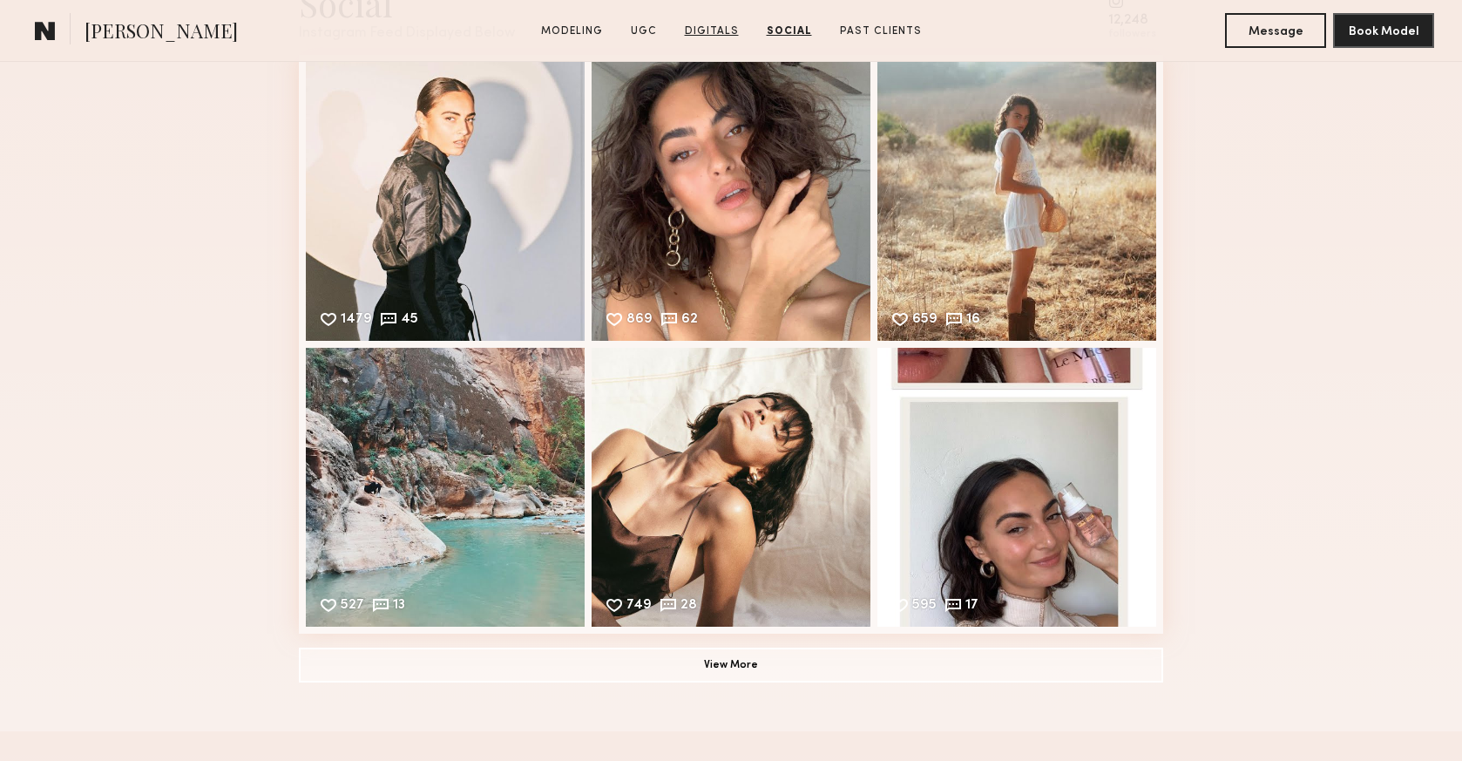
click at [720, 33] on link "Digitals" at bounding box center [712, 32] width 68 height 16
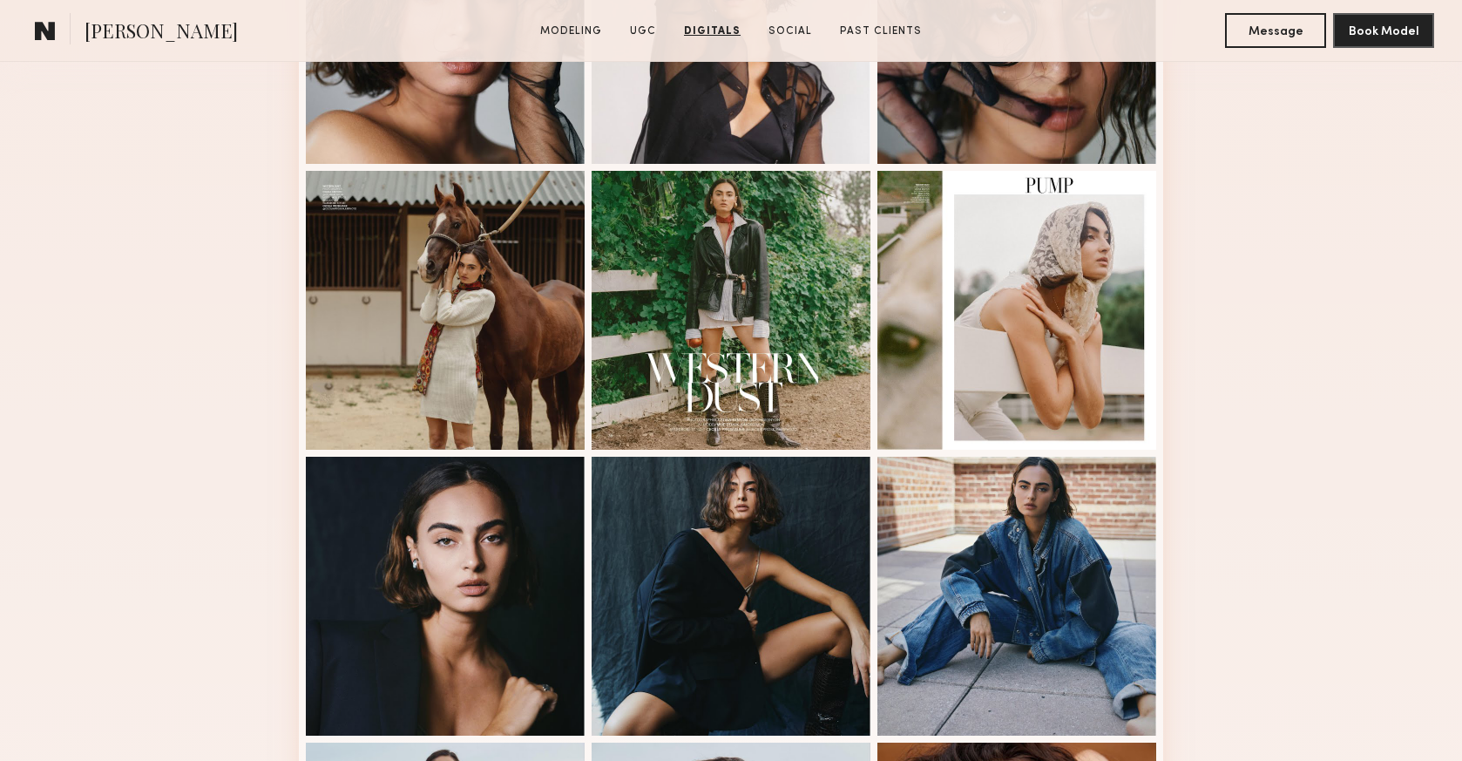
scroll to position [246, 0]
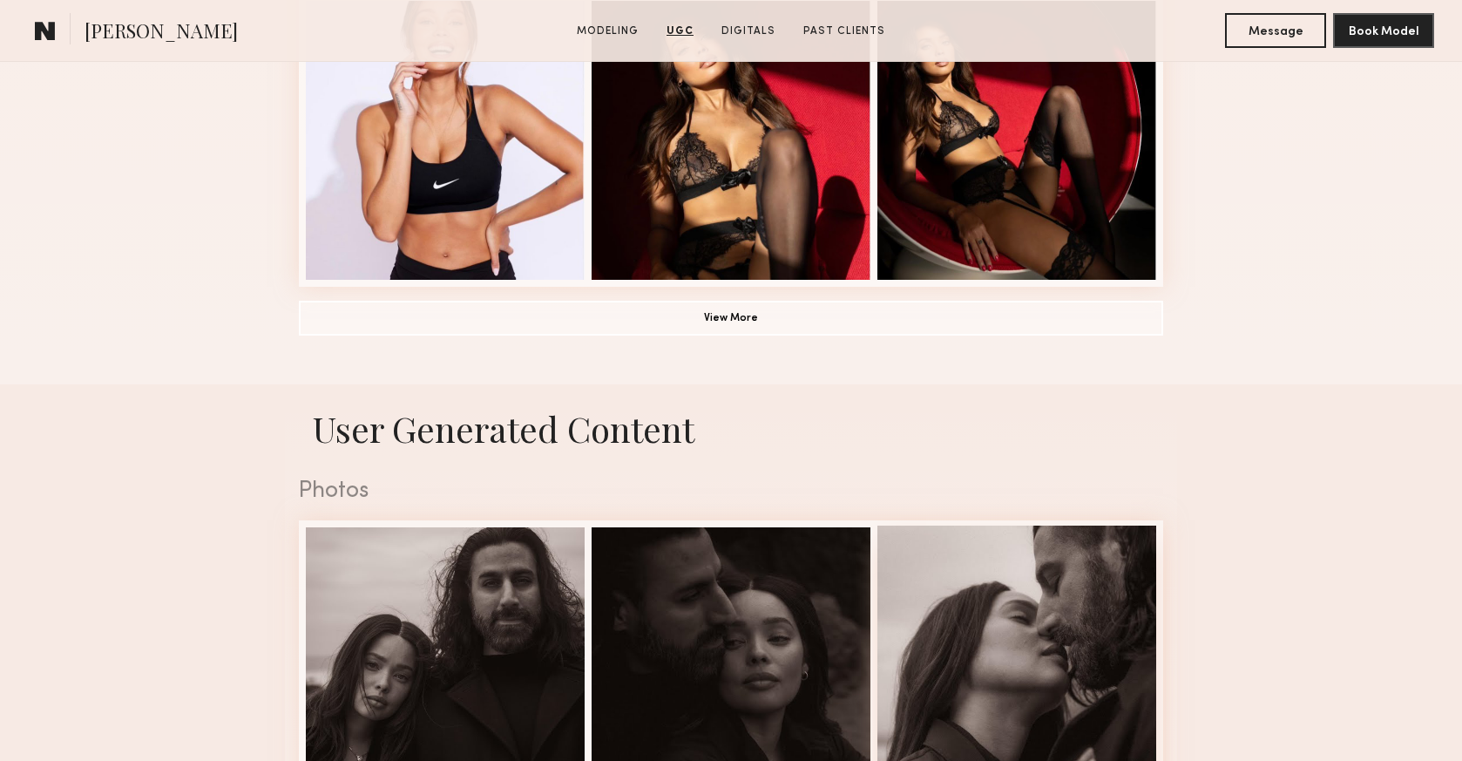
scroll to position [1297, 0]
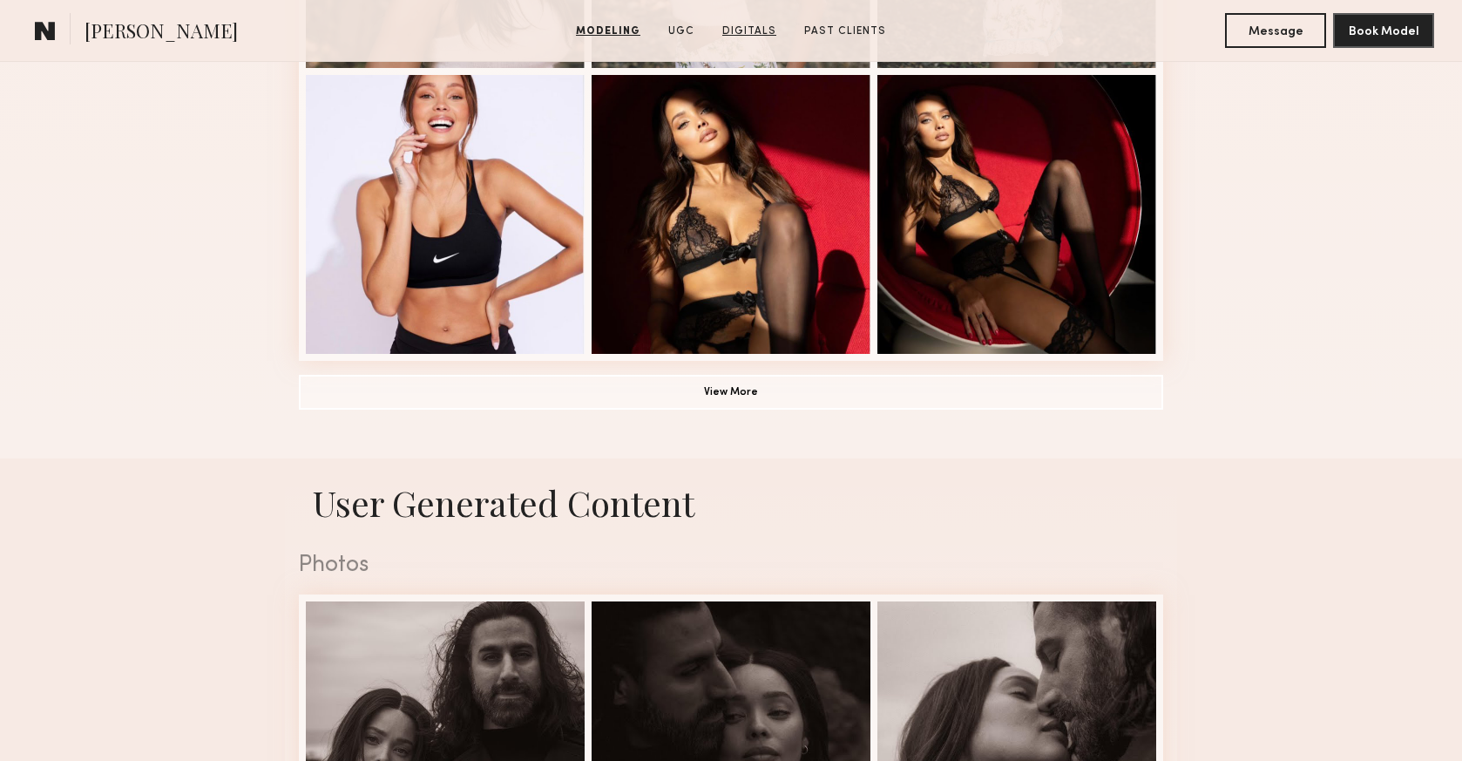
click at [756, 27] on link "Digitals" at bounding box center [749, 32] width 68 height 16
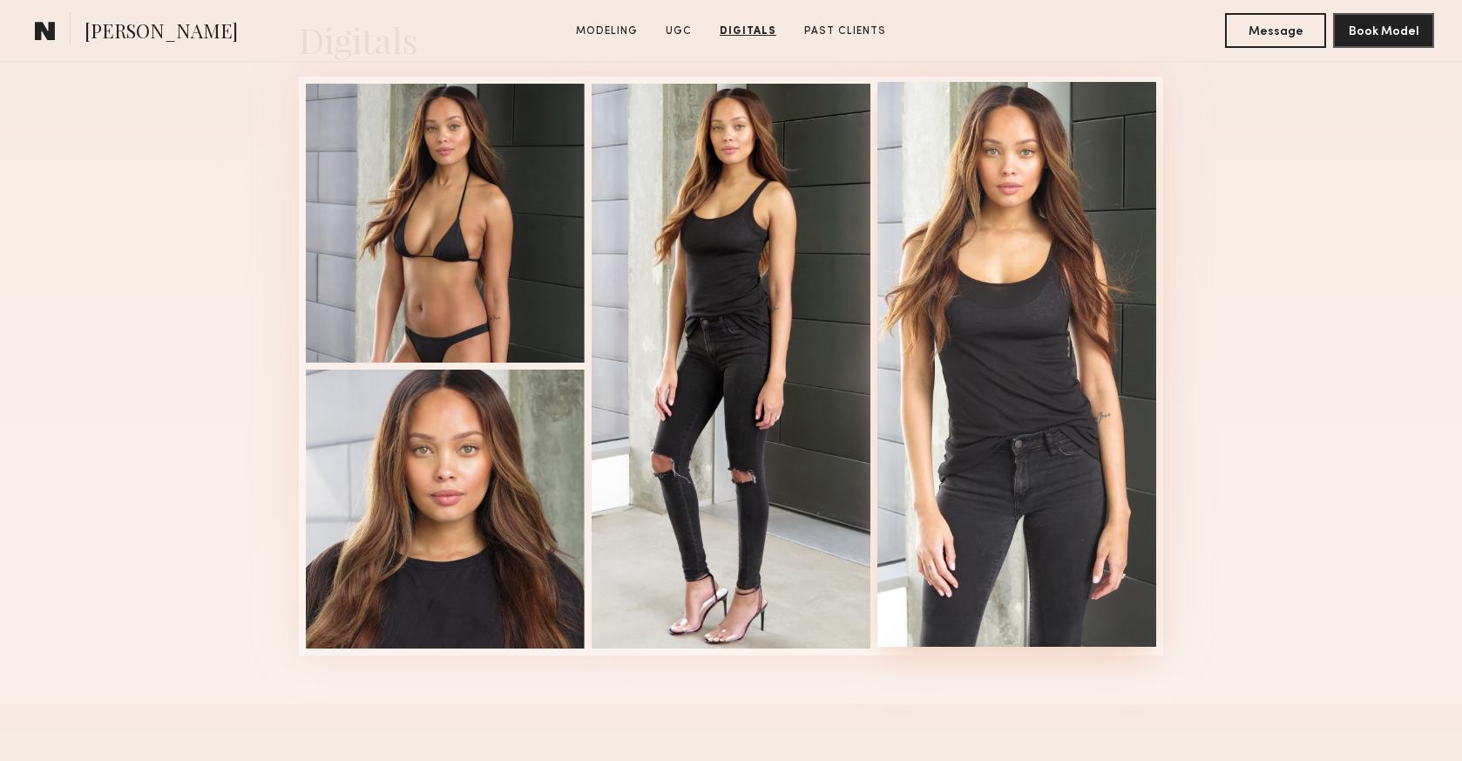
scroll to position [2297, 0]
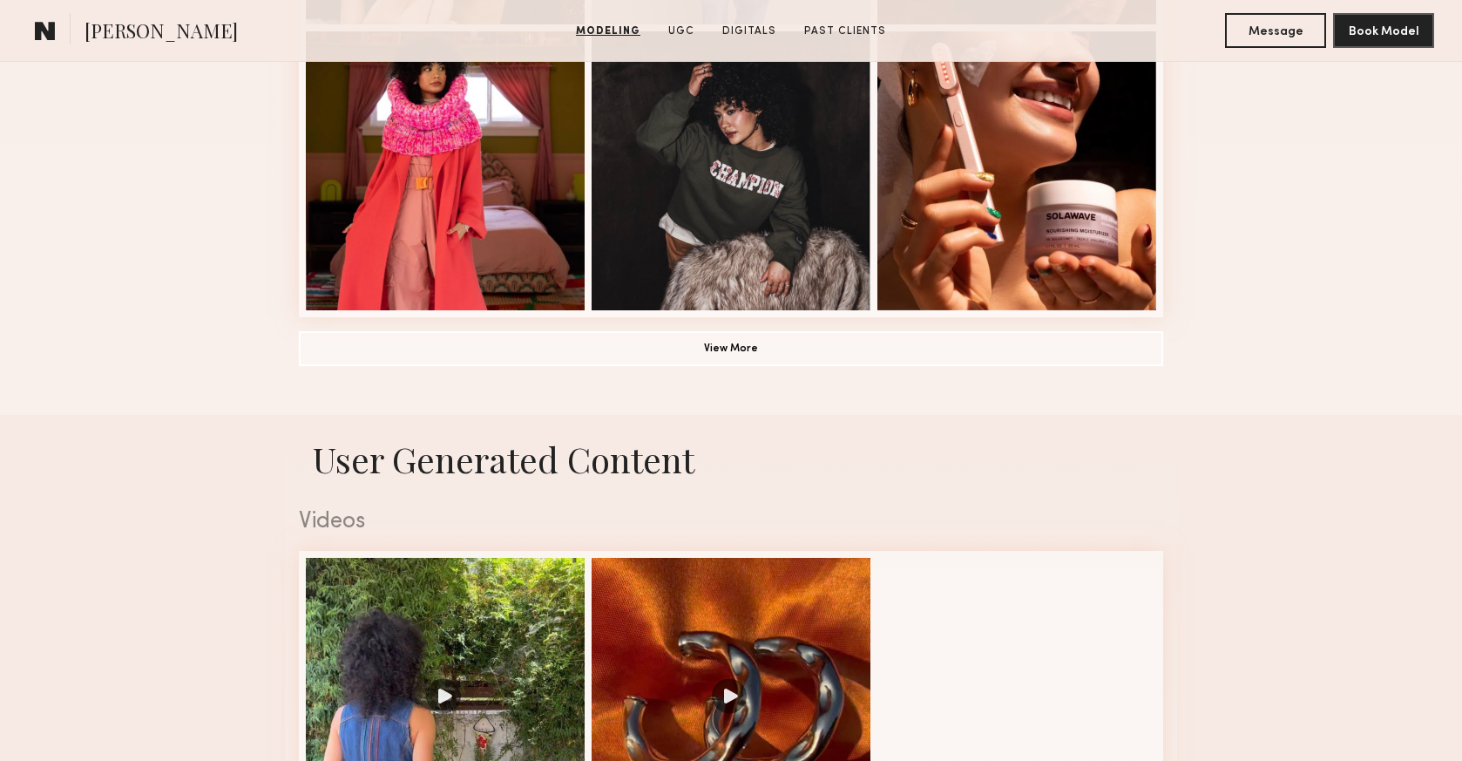
scroll to position [1331, 0]
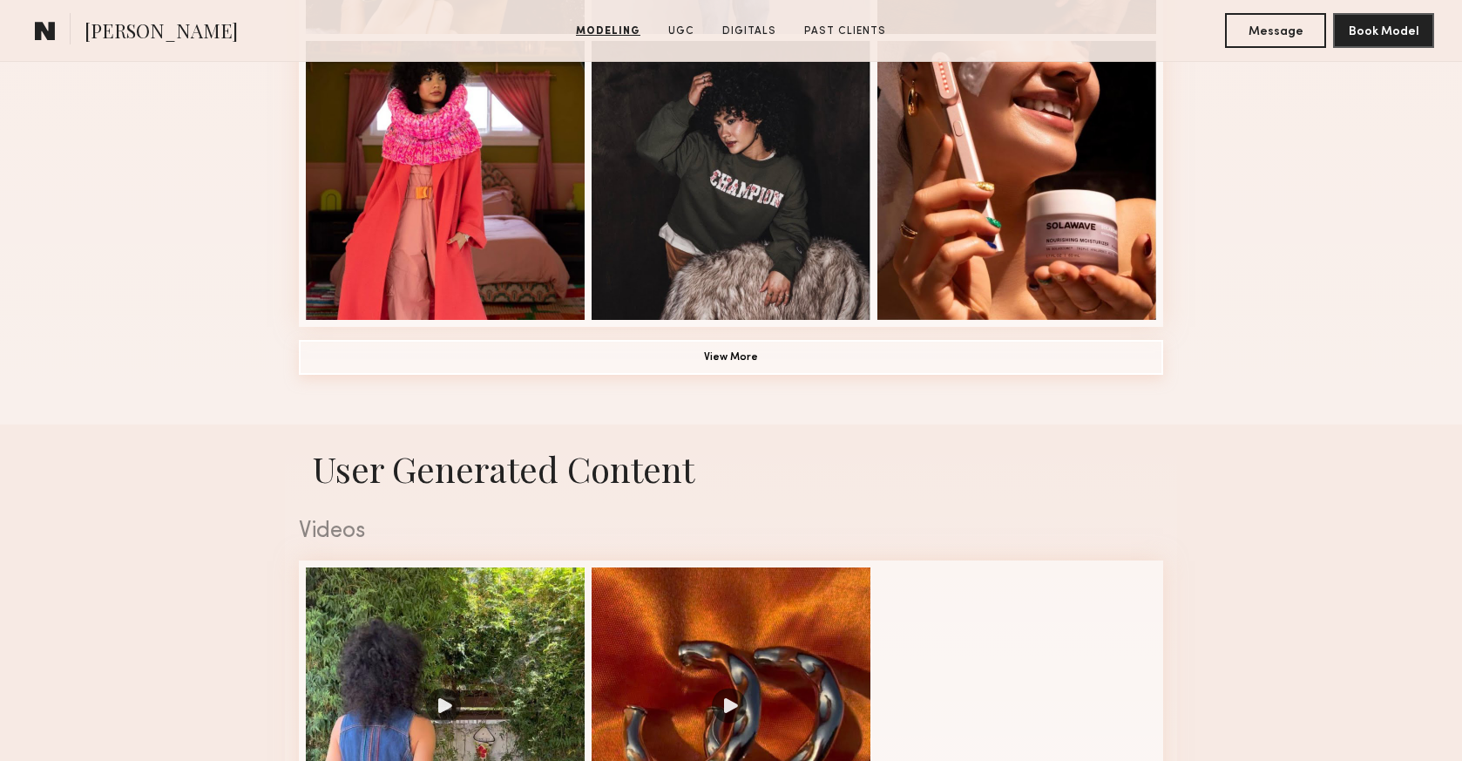
click at [746, 362] on button "View More" at bounding box center [731, 357] width 864 height 35
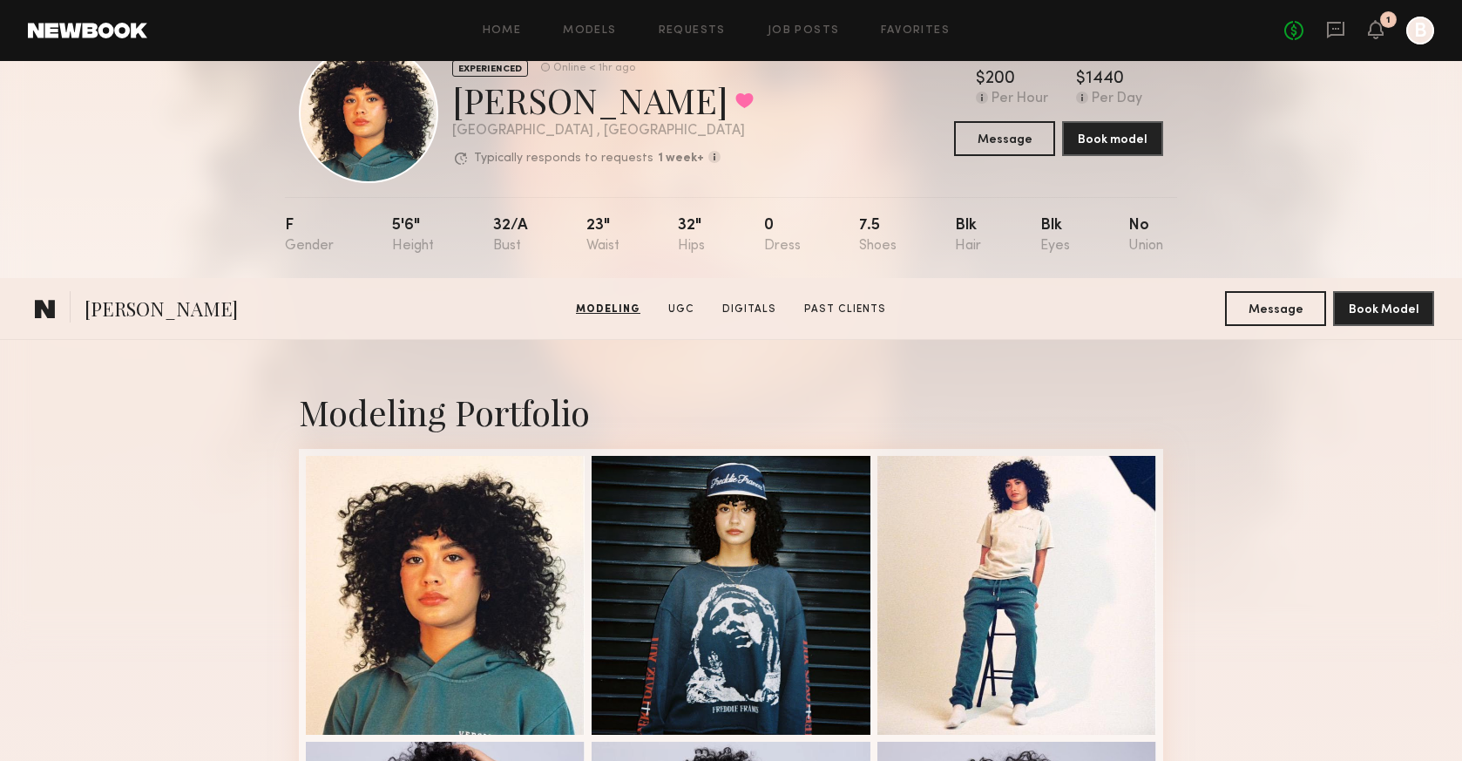
scroll to position [0, 0]
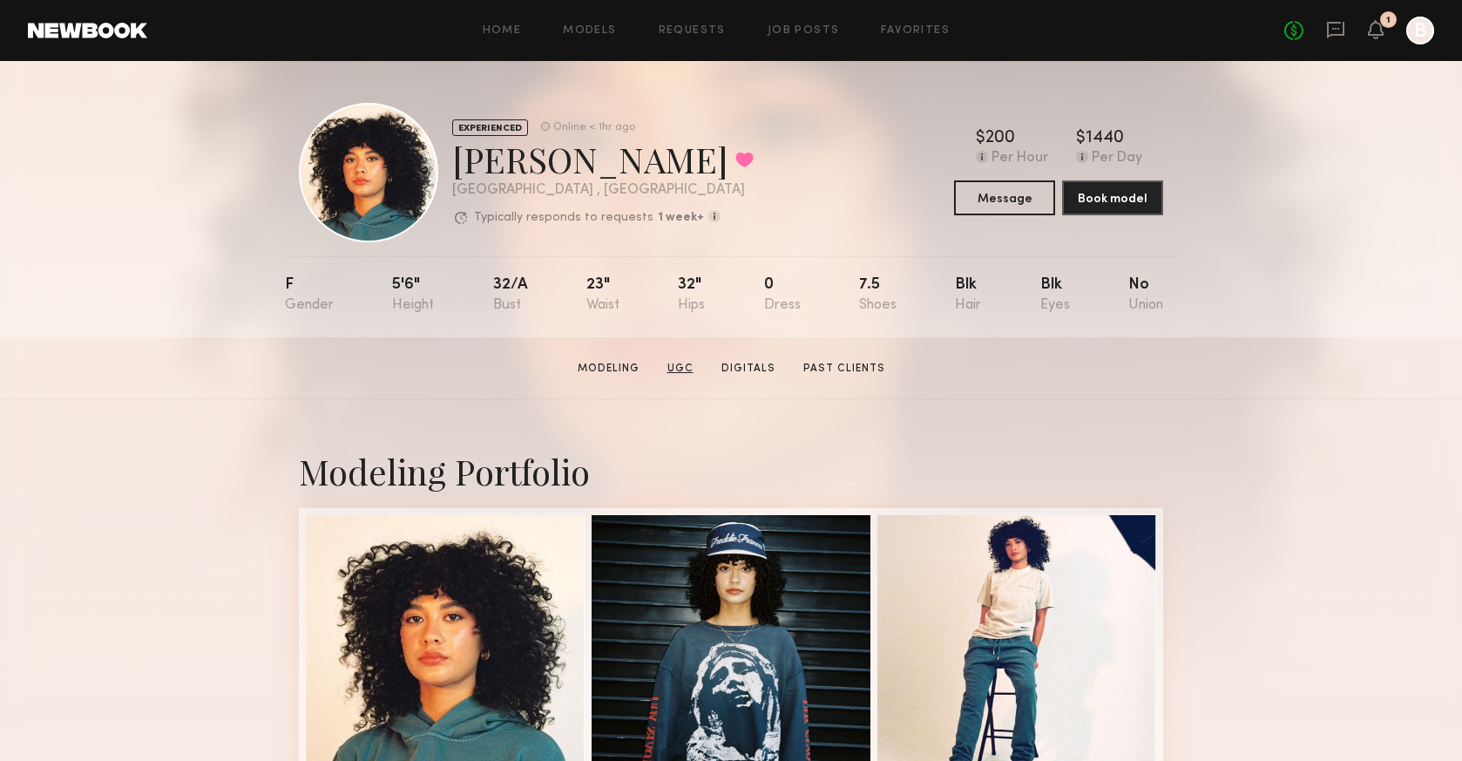
click at [688, 374] on link "UGC" at bounding box center [680, 369] width 40 height 16
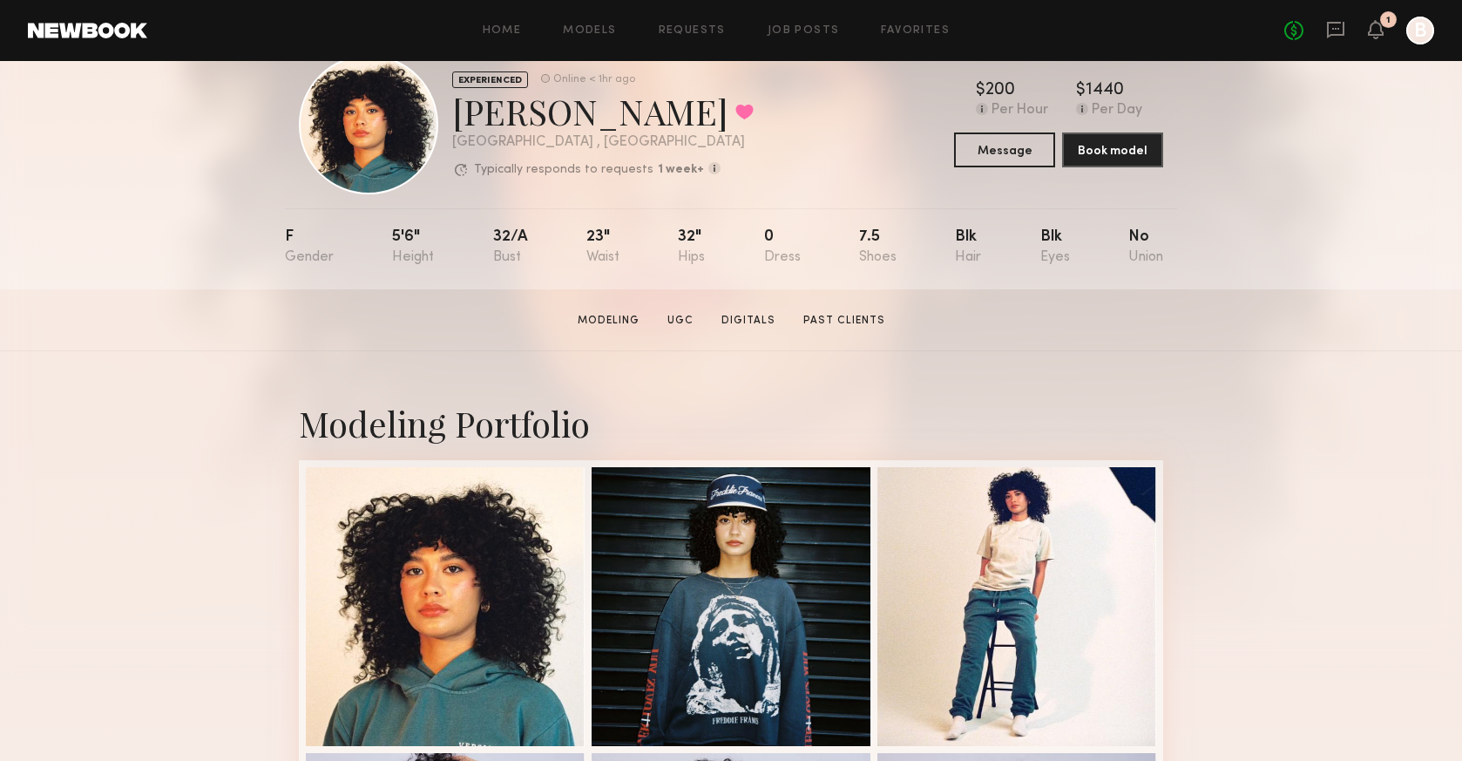
scroll to position [50, 0]
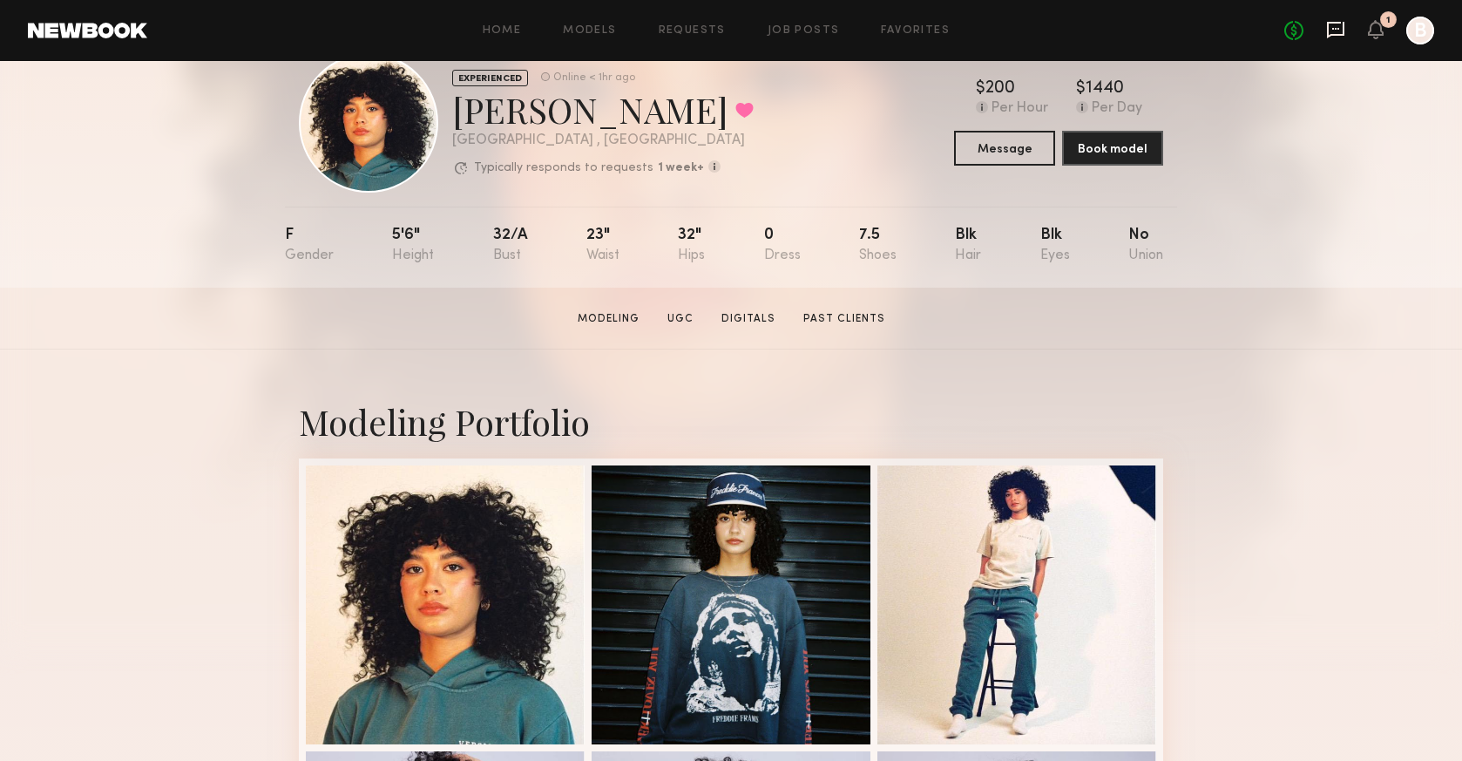
click at [1339, 25] on icon at bounding box center [1335, 29] width 19 height 19
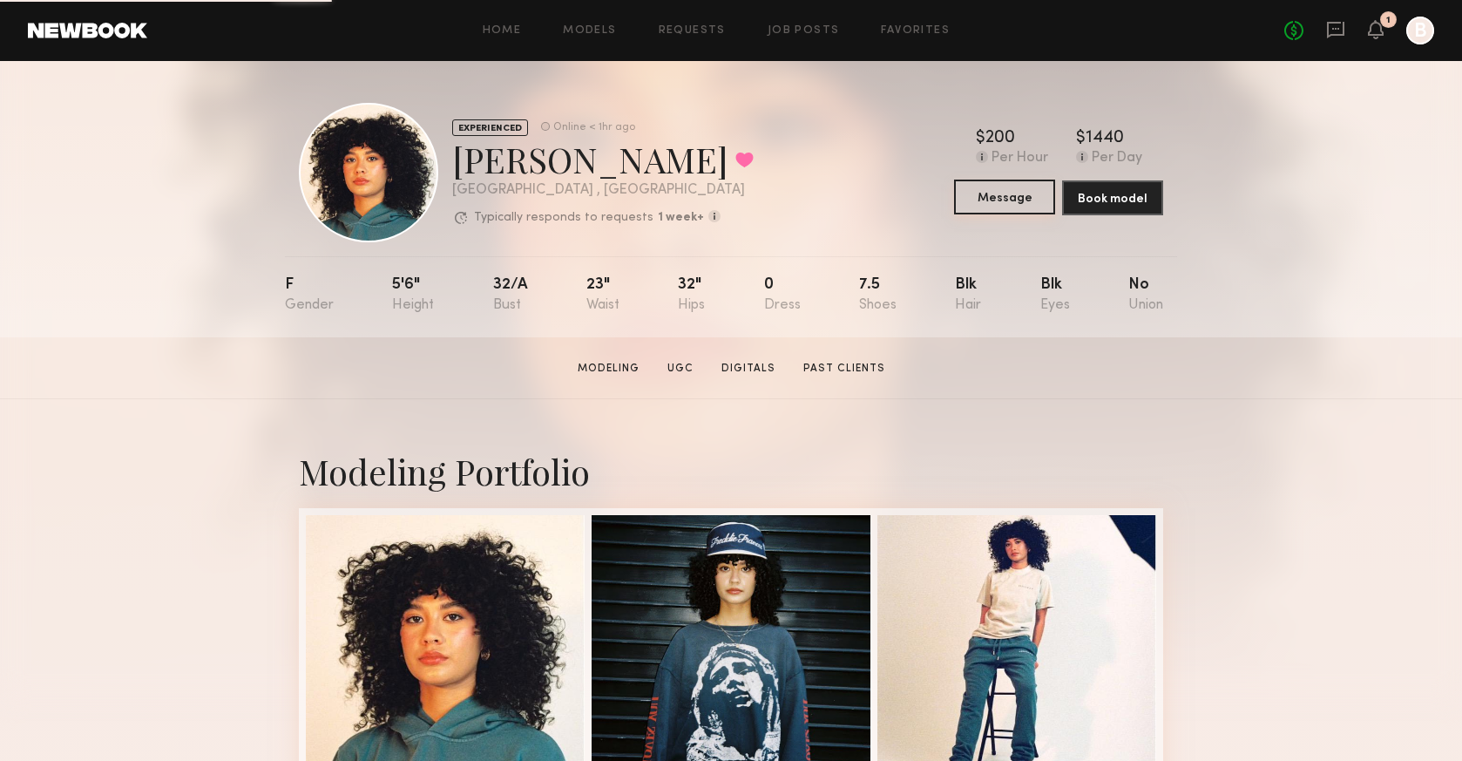
click at [1025, 183] on button "Message" at bounding box center [1004, 196] width 101 height 35
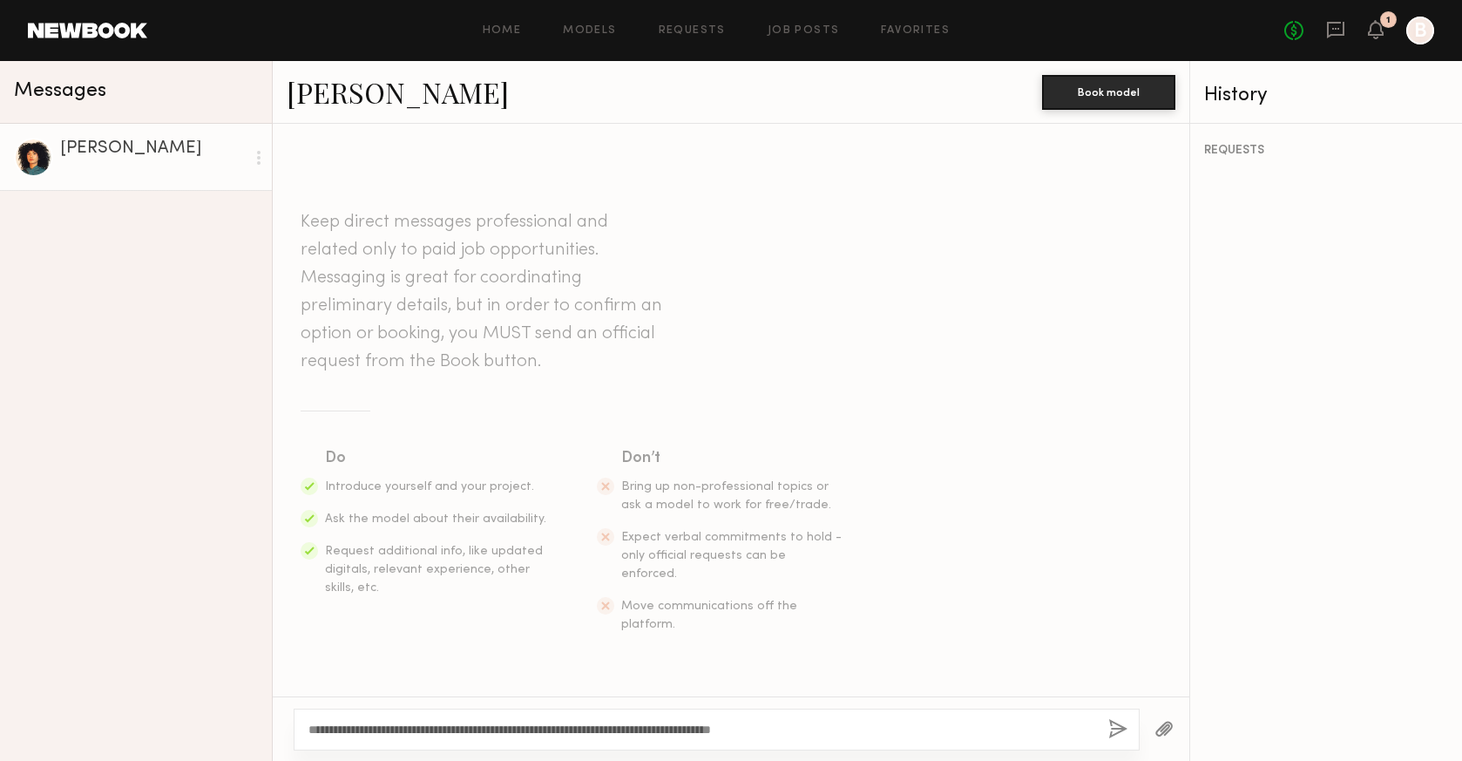
click at [723, 726] on textarea "**********" at bounding box center [701, 729] width 786 height 17
type textarea "**********"
click at [1121, 723] on button "button" at bounding box center [1117, 730] width 19 height 22
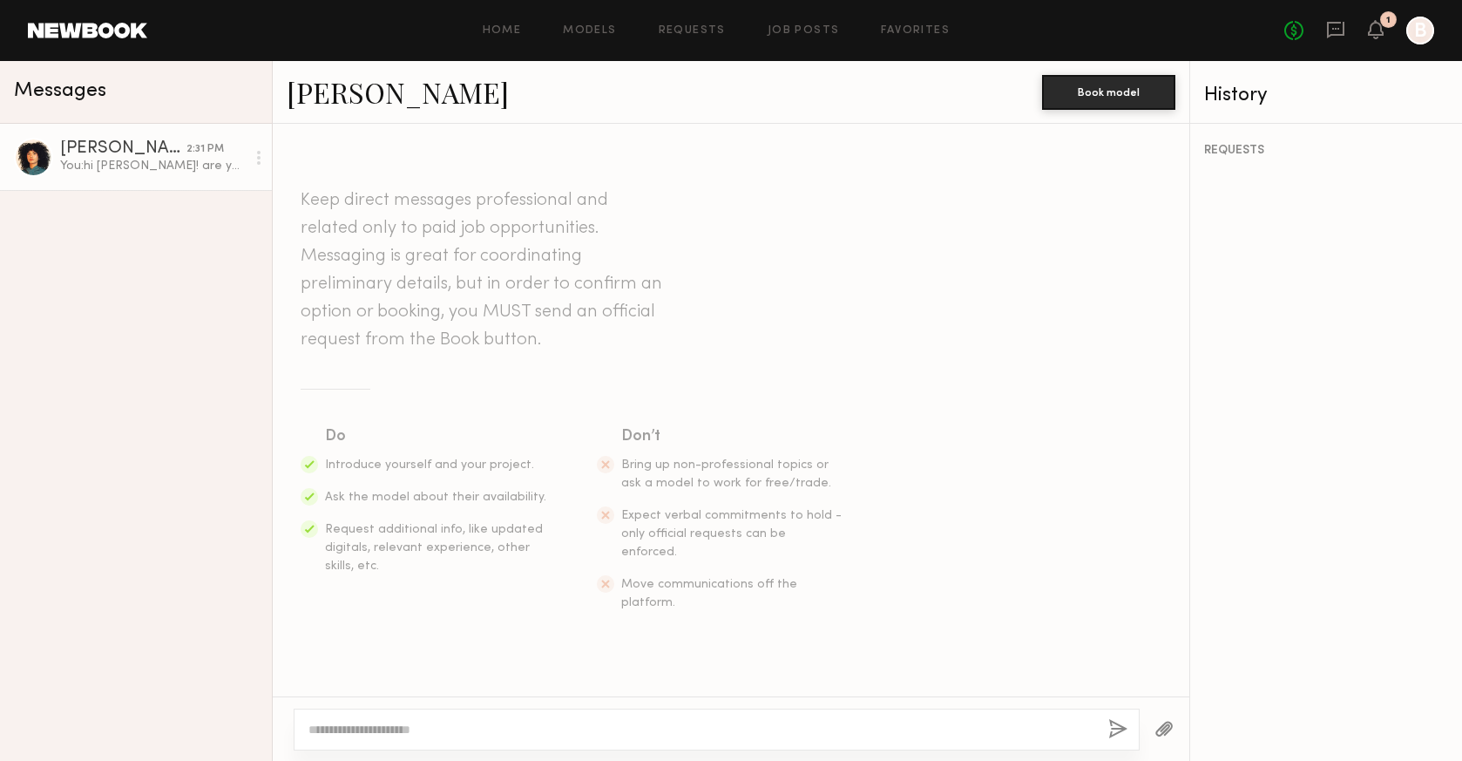
scroll to position [200, 0]
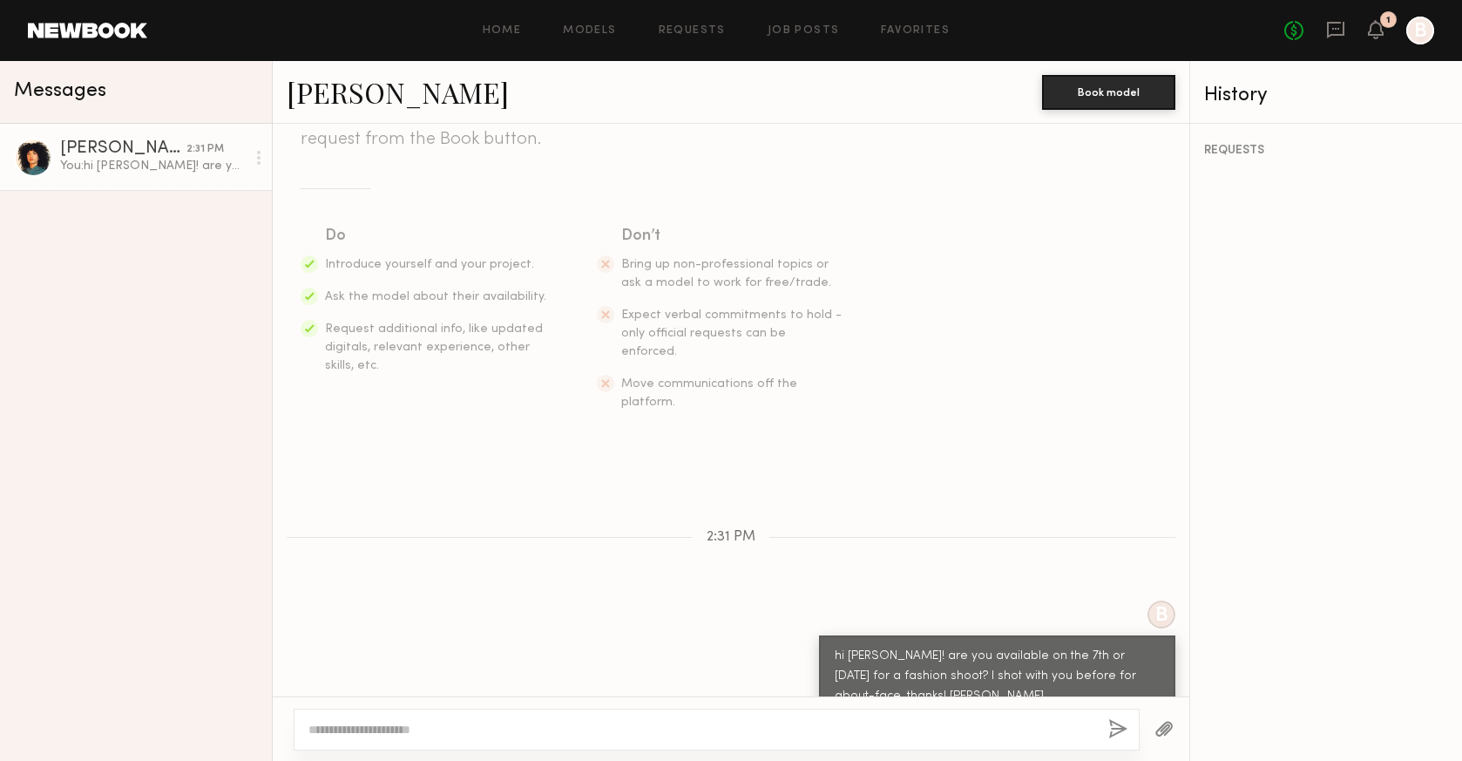
click at [516, 717] on div at bounding box center [717, 729] width 846 height 42
click at [510, 721] on textarea at bounding box center [701, 729] width 786 height 17
type textarea "**********"
click at [1118, 722] on button "button" at bounding box center [1117, 730] width 19 height 22
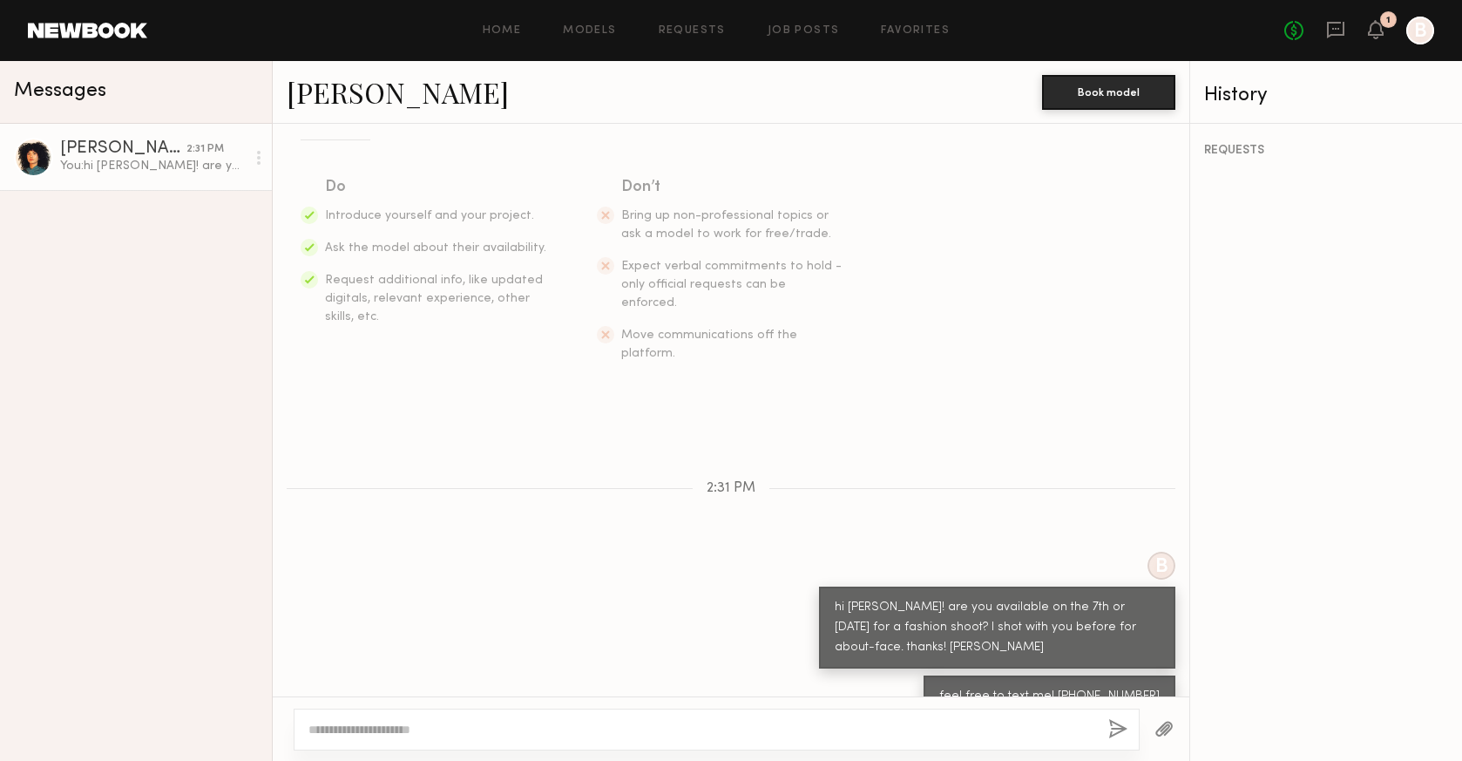
scroll to position [357, 0]
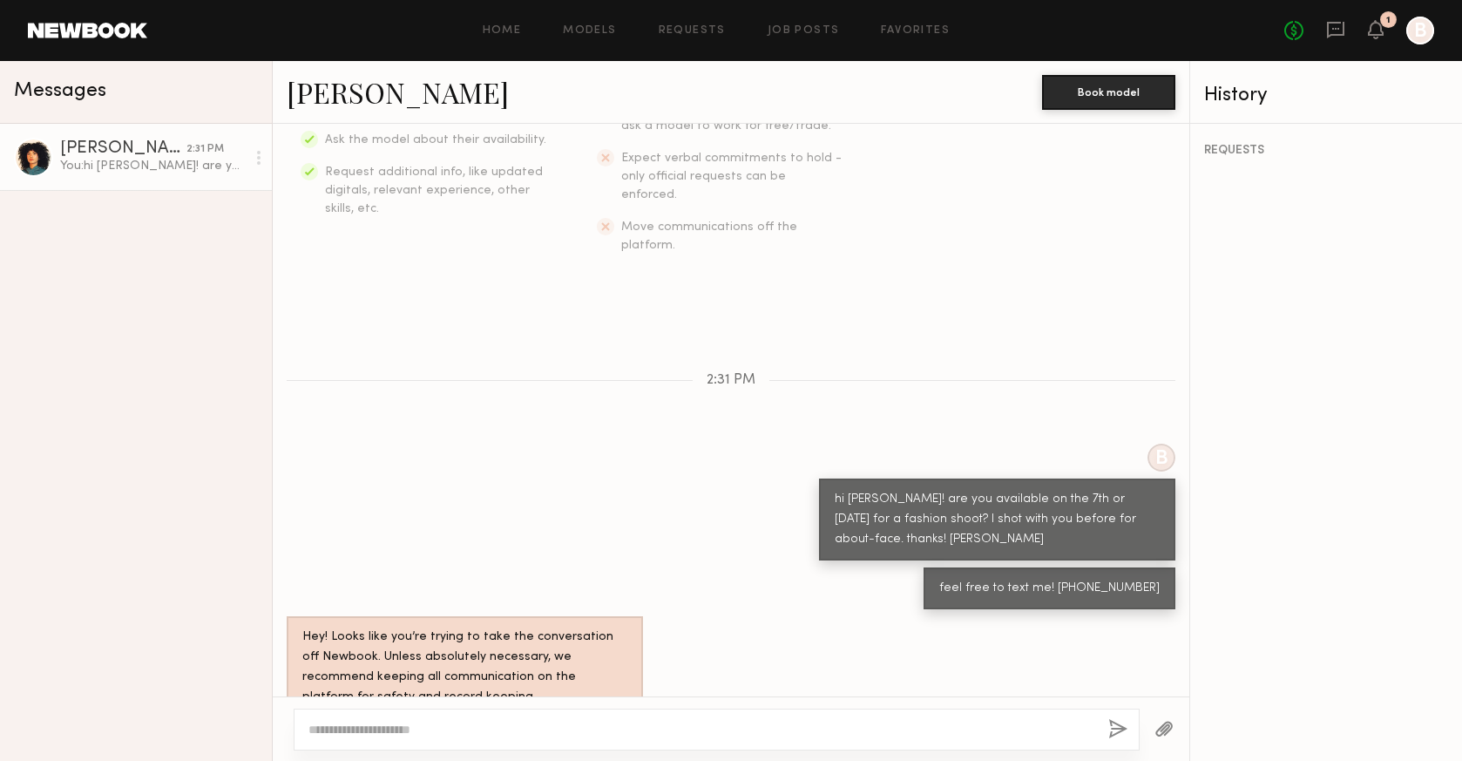
click at [504, 37] on div "Home Models Requests Job Posts Favorites Sign Out No fees up to $5,000 1 B" at bounding box center [790, 31] width 1287 height 28
click at [503, 29] on link "Home" at bounding box center [502, 30] width 39 height 11
